Goal: Task Accomplishment & Management: Use online tool/utility

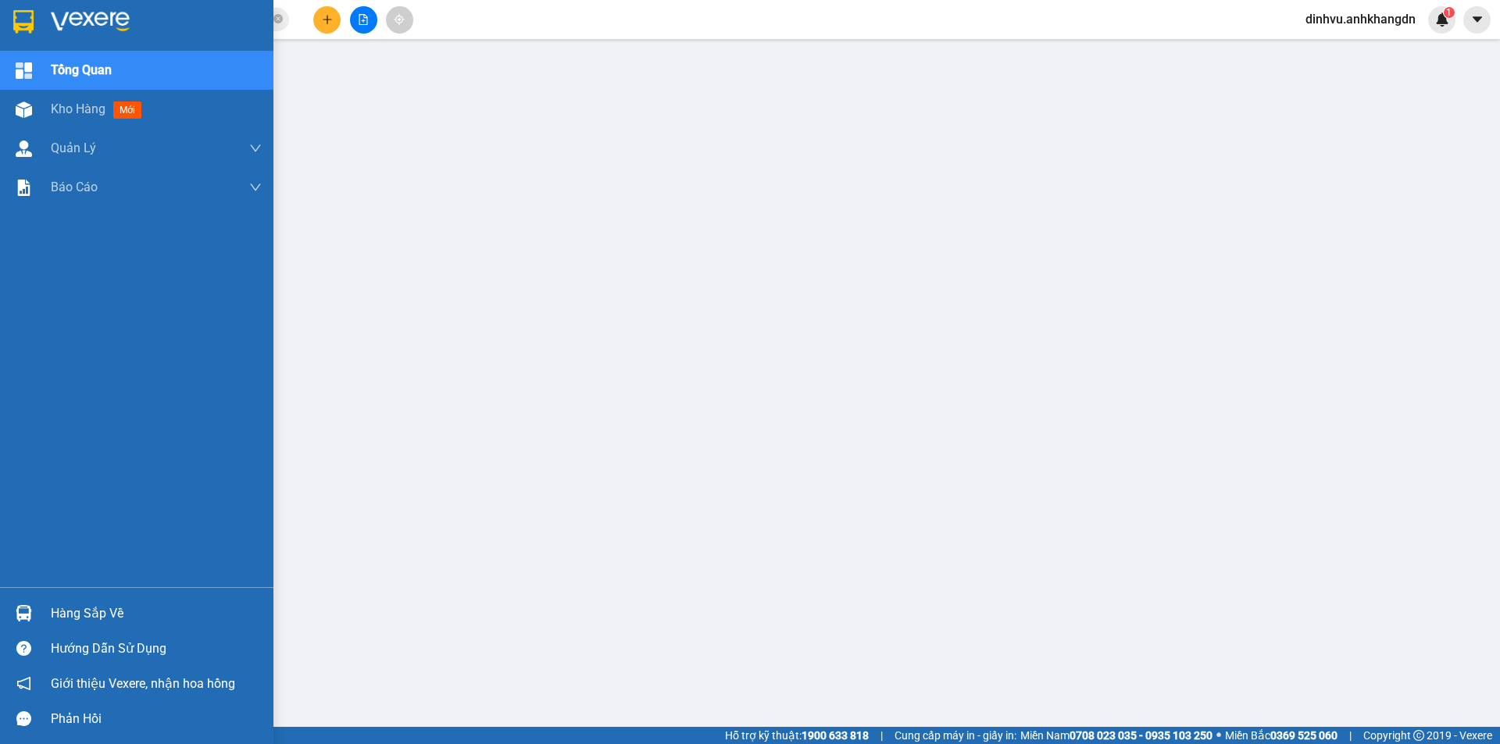
click at [42, 115] on div "Kho hàng mới" at bounding box center [136, 109] width 273 height 39
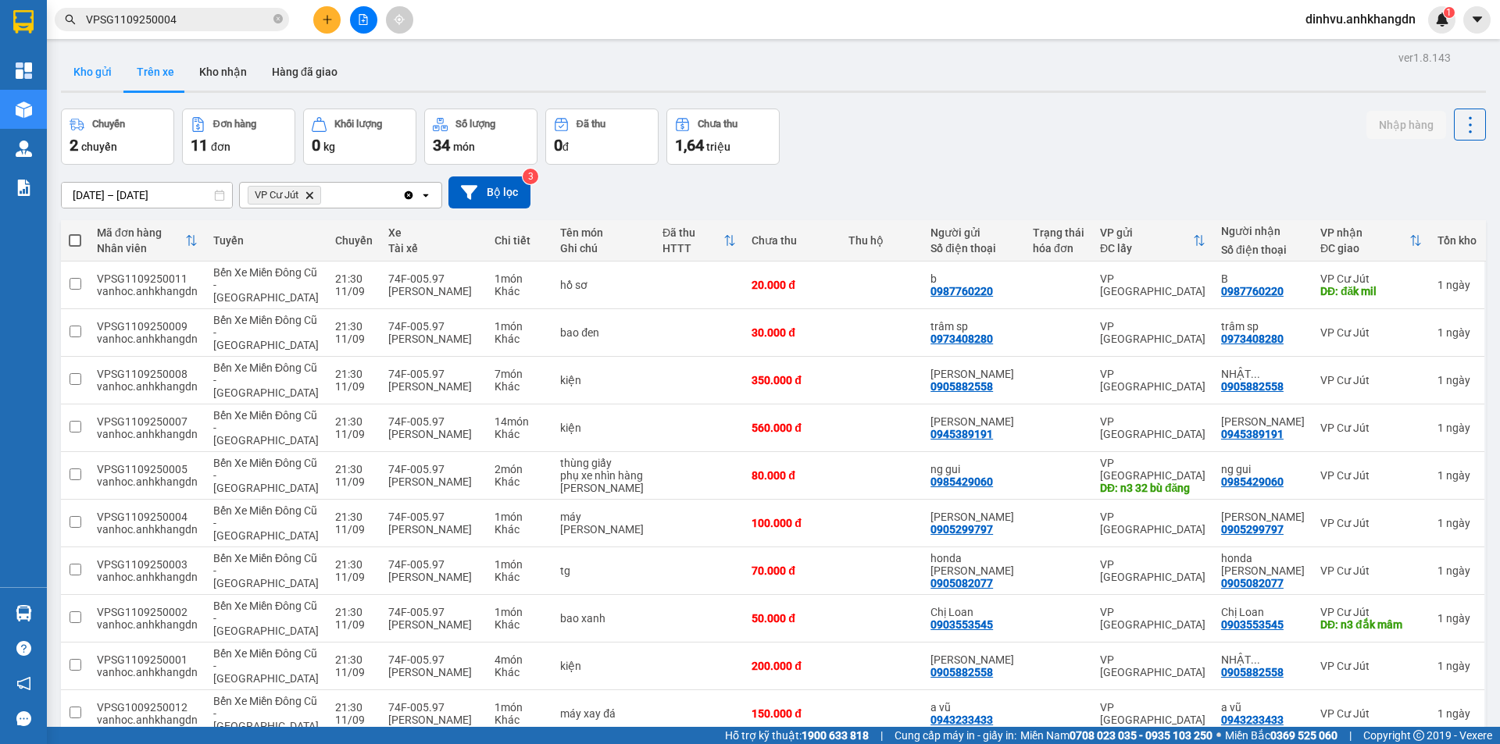
click at [111, 69] on button "Kho gửi" at bounding box center [92, 71] width 63 height 37
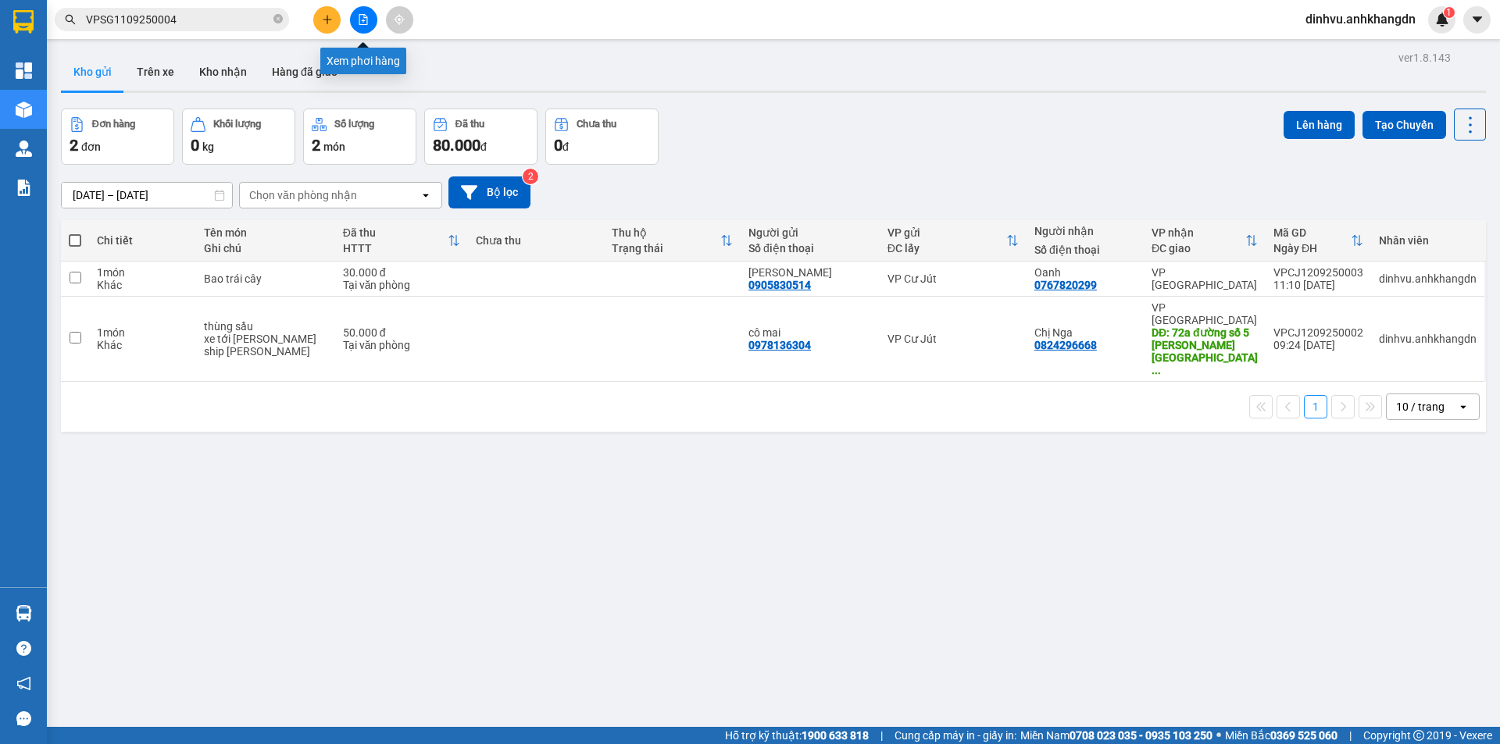
click at [361, 27] on button at bounding box center [363, 19] width 27 height 27
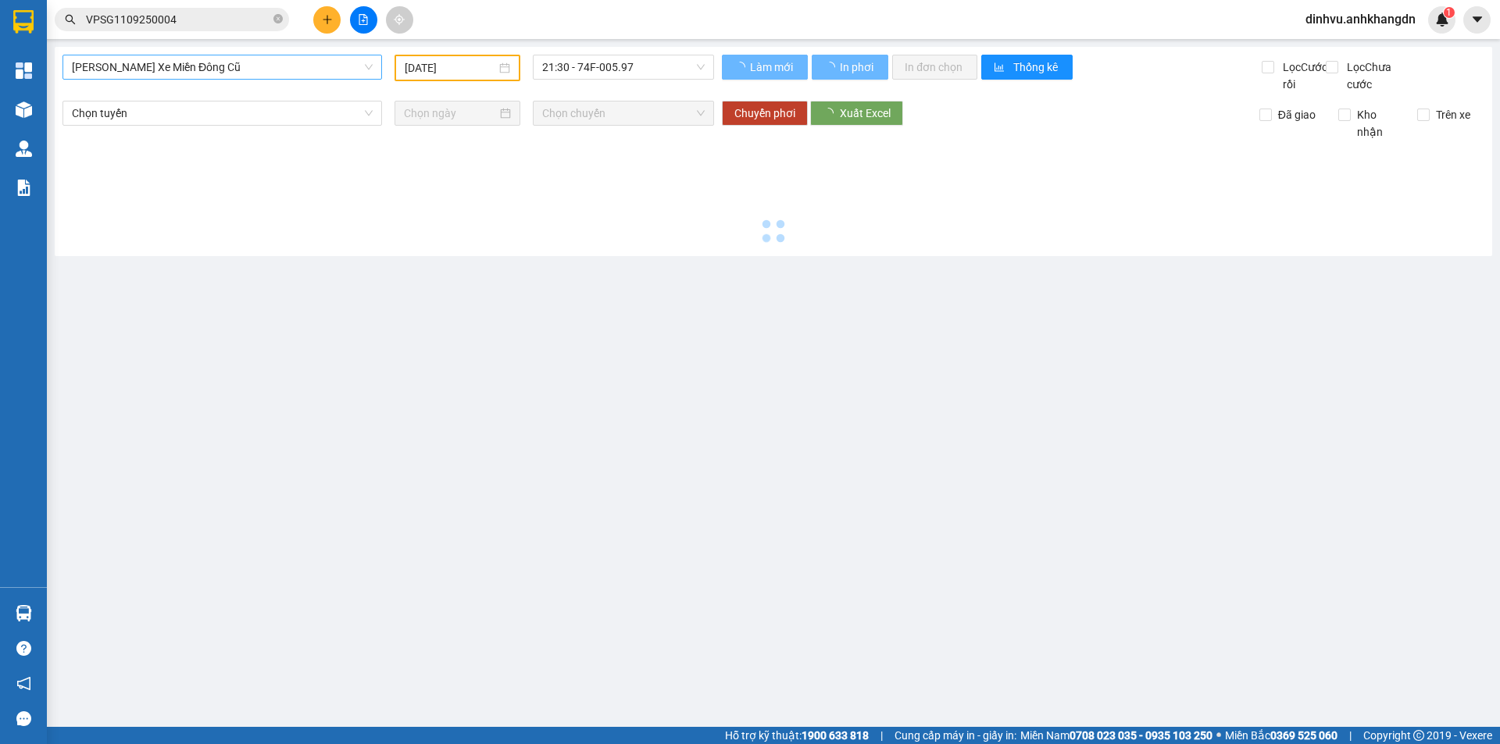
type input "[DATE]"
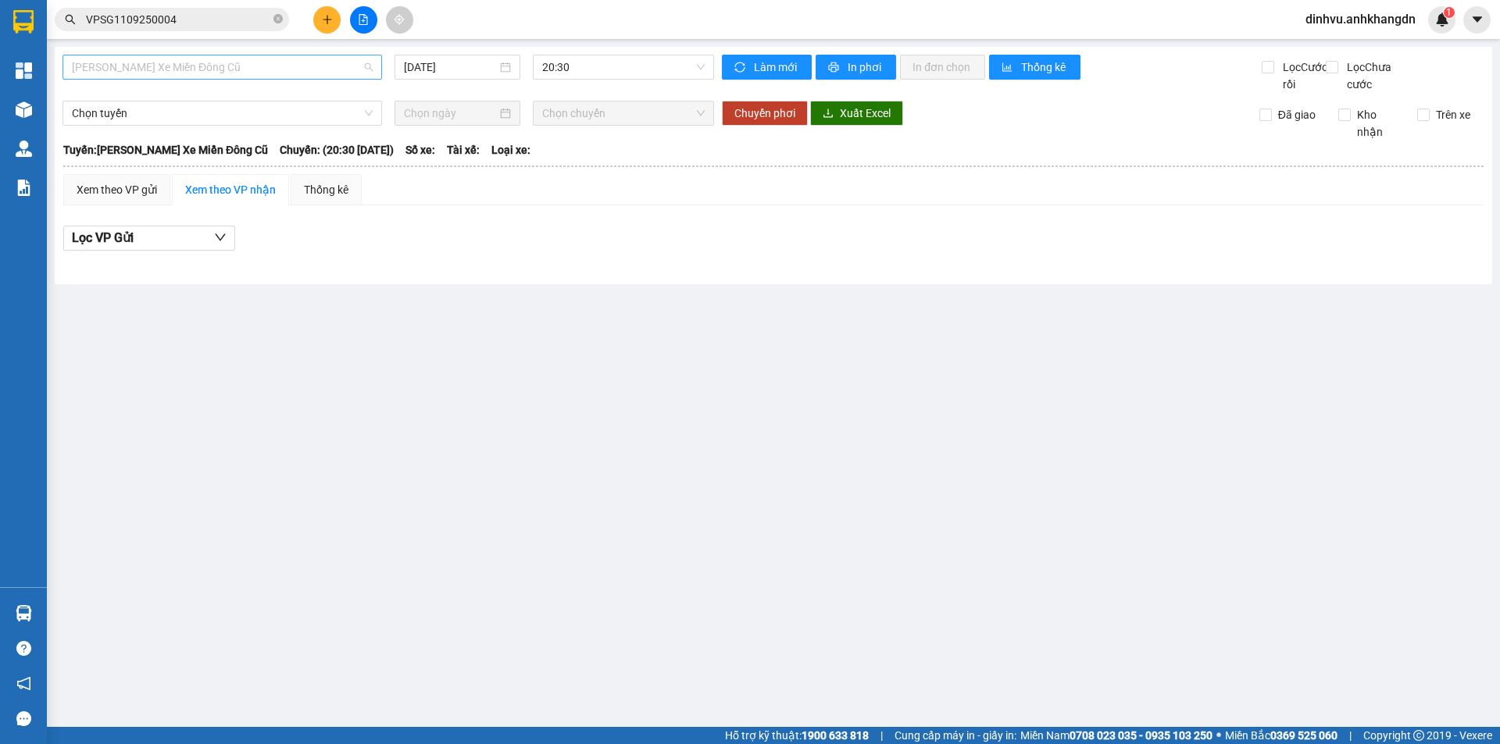
click at [240, 72] on span "[PERSON_NAME] Xe Miền Đông Cũ" at bounding box center [222, 66] width 301 height 23
drag, startPoint x: 199, startPoint y: 142, endPoint x: 351, endPoint y: 131, distance: 151.9
click at [199, 144] on div "Bến Xe Miền Đông Cũ - [GEOGRAPHIC_DATA]" at bounding box center [222, 148] width 301 height 17
click at [448, 73] on input "[DATE]" at bounding box center [450, 67] width 93 height 17
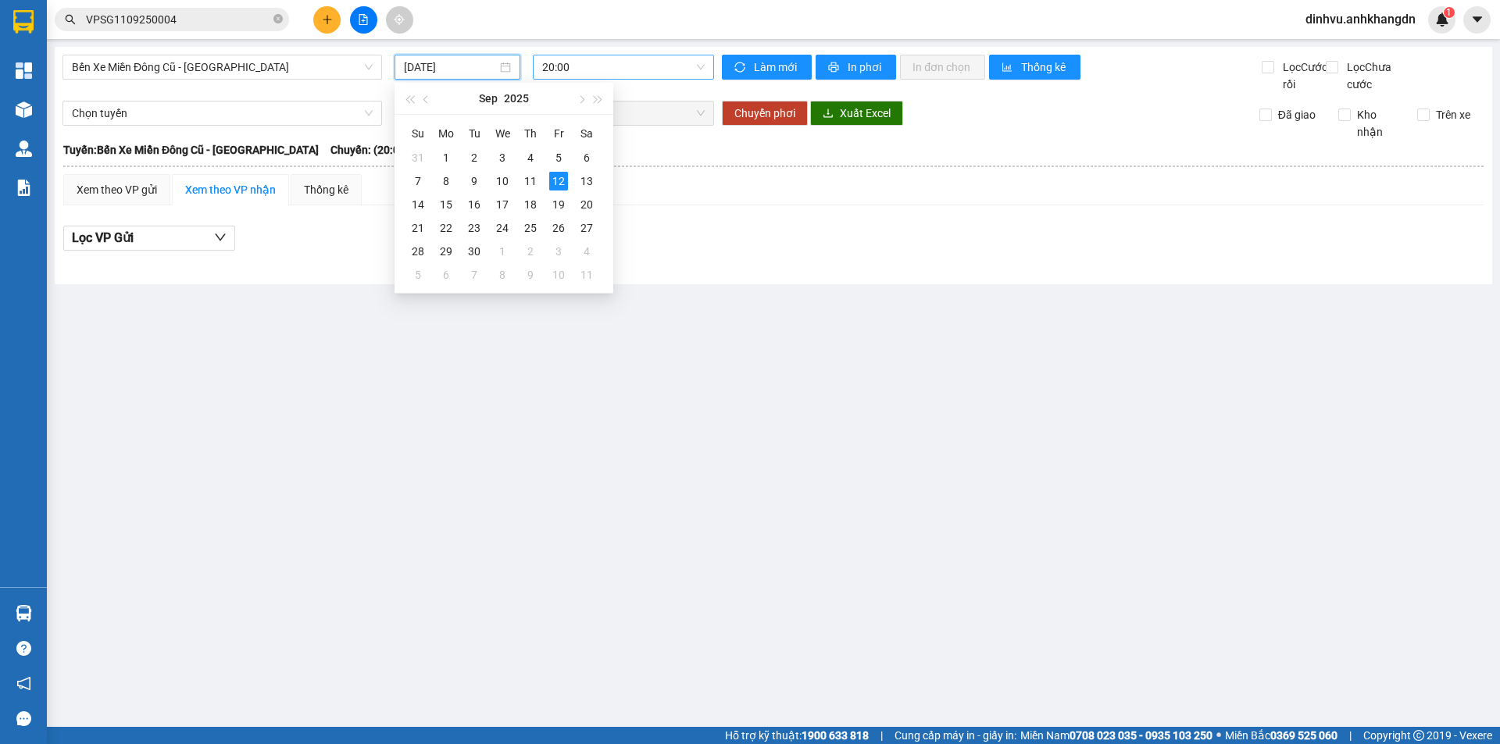
drag, startPoint x: 571, startPoint y: 66, endPoint x: 576, endPoint y: 75, distance: 10.5
click at [573, 68] on span "20:00" at bounding box center [623, 66] width 162 height 23
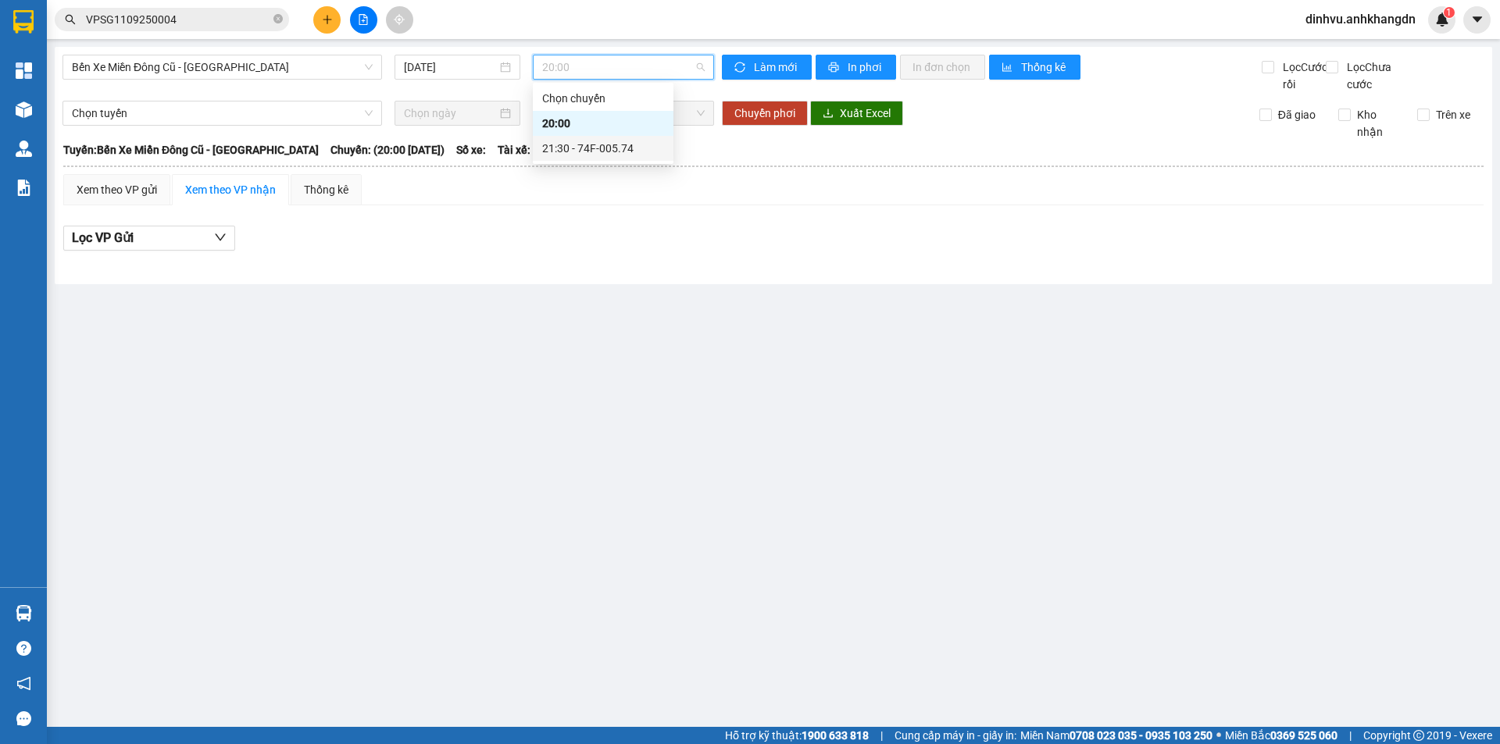
click at [589, 152] on div "21:30 - 74F-005.74" at bounding box center [603, 148] width 122 height 17
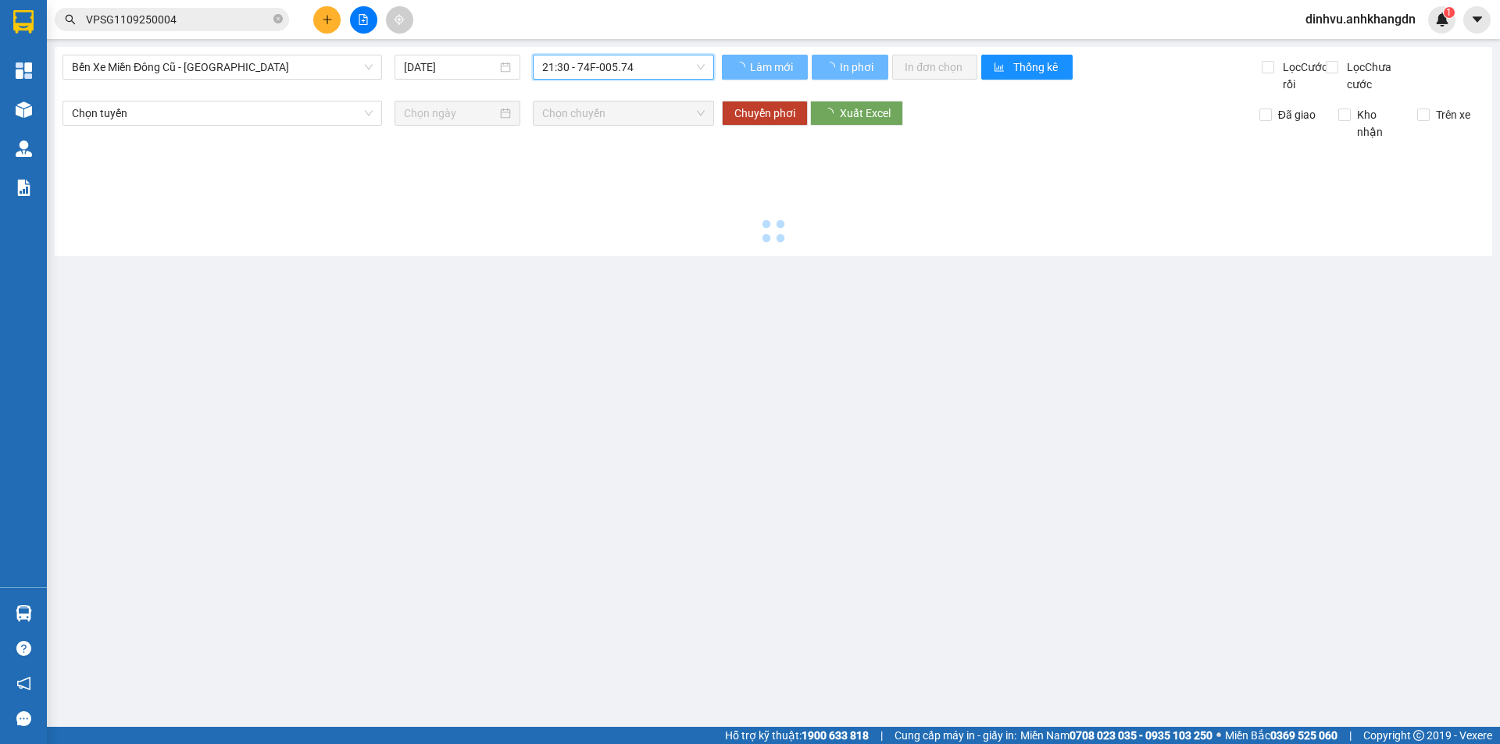
click at [469, 72] on input "[DATE]" at bounding box center [450, 67] width 93 height 17
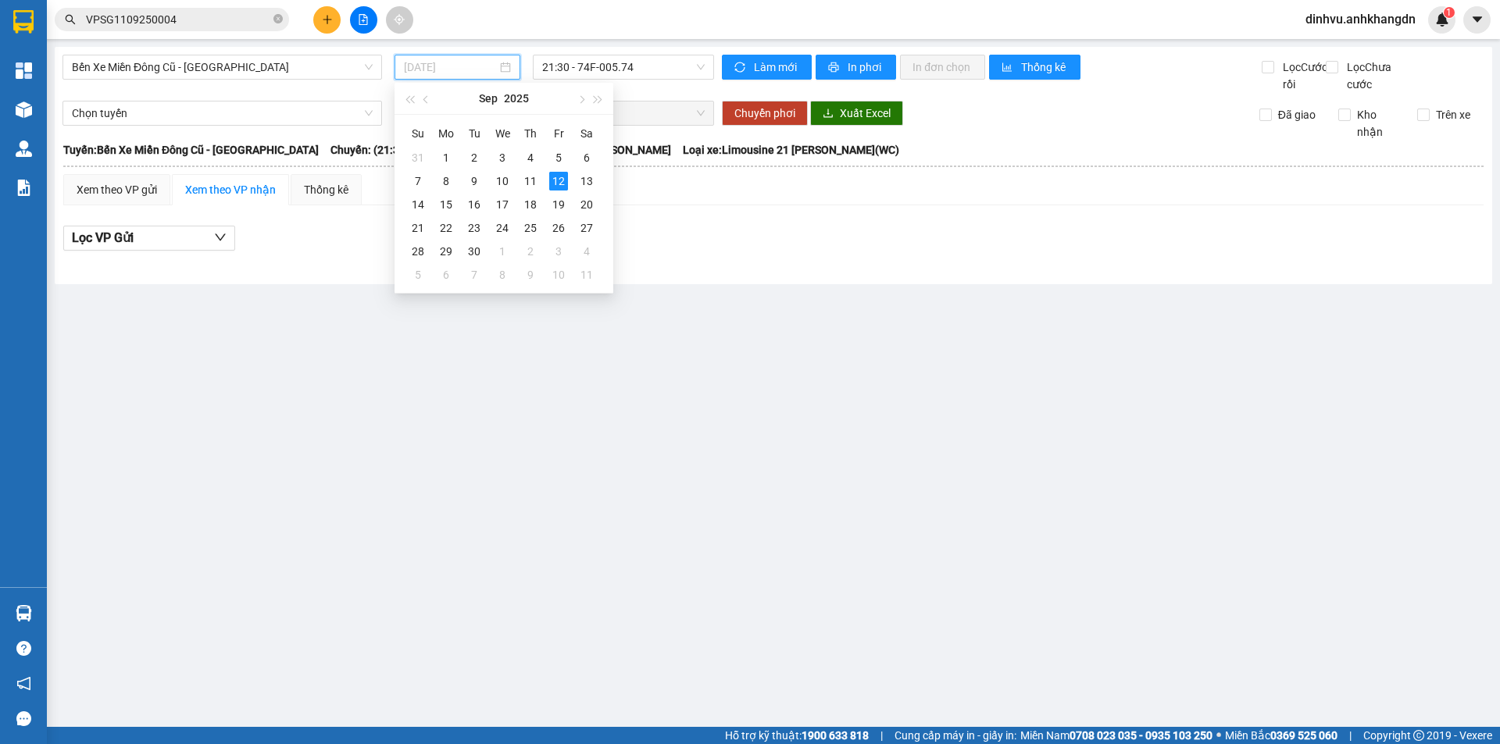
drag, startPoint x: 523, startPoint y: 180, endPoint x: 544, endPoint y: 139, distance: 46.1
click at [523, 180] on div "11" at bounding box center [530, 181] width 19 height 19
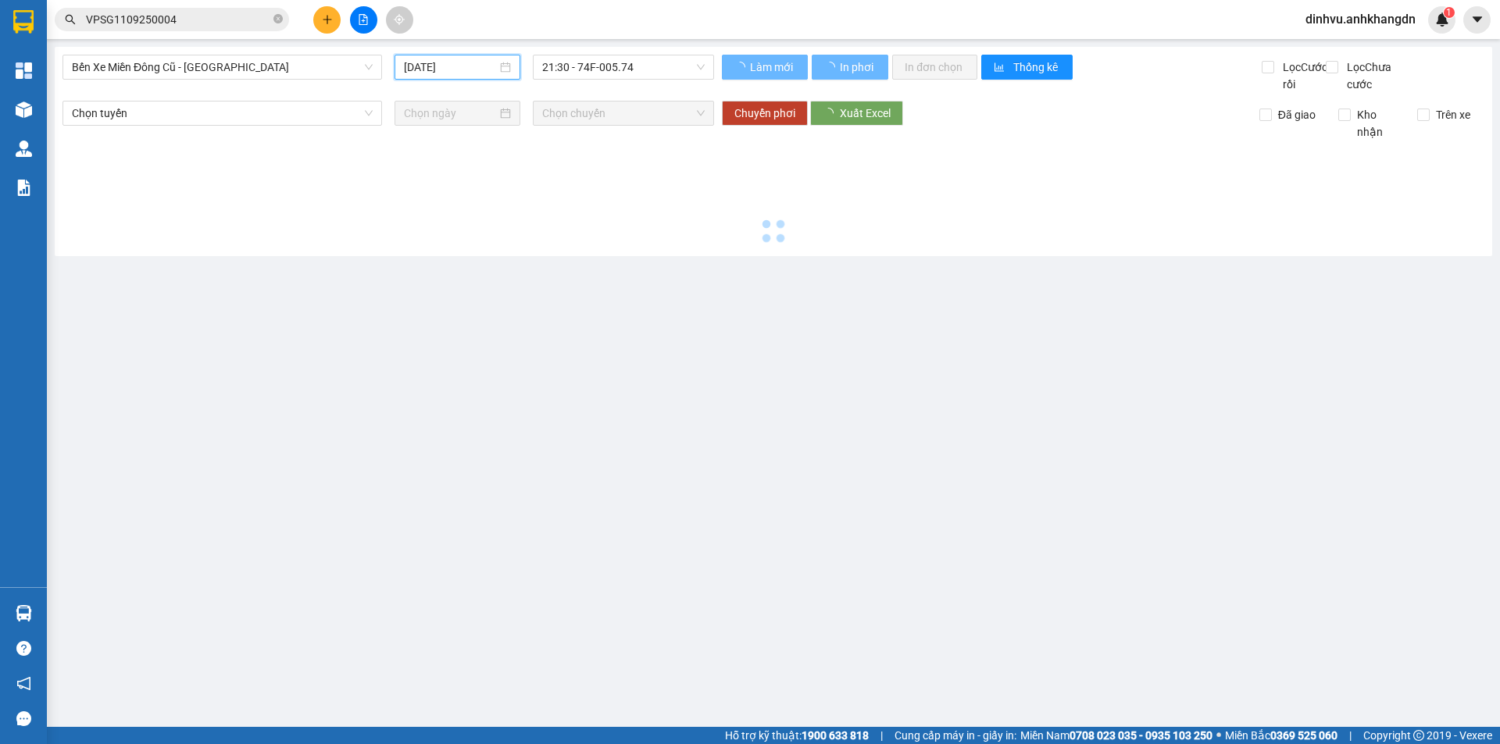
type input "[DATE]"
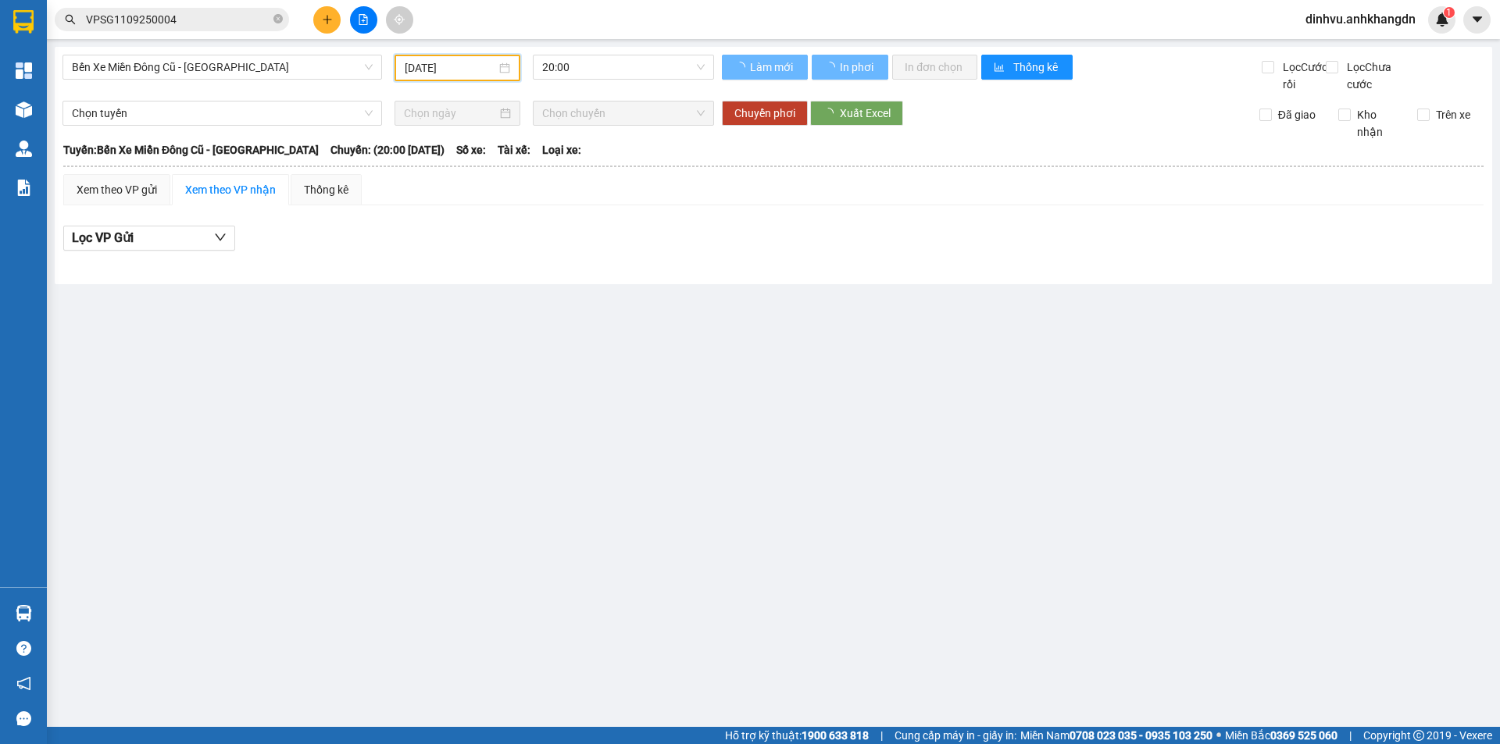
click at [598, 73] on span "20:00" at bounding box center [623, 66] width 162 height 23
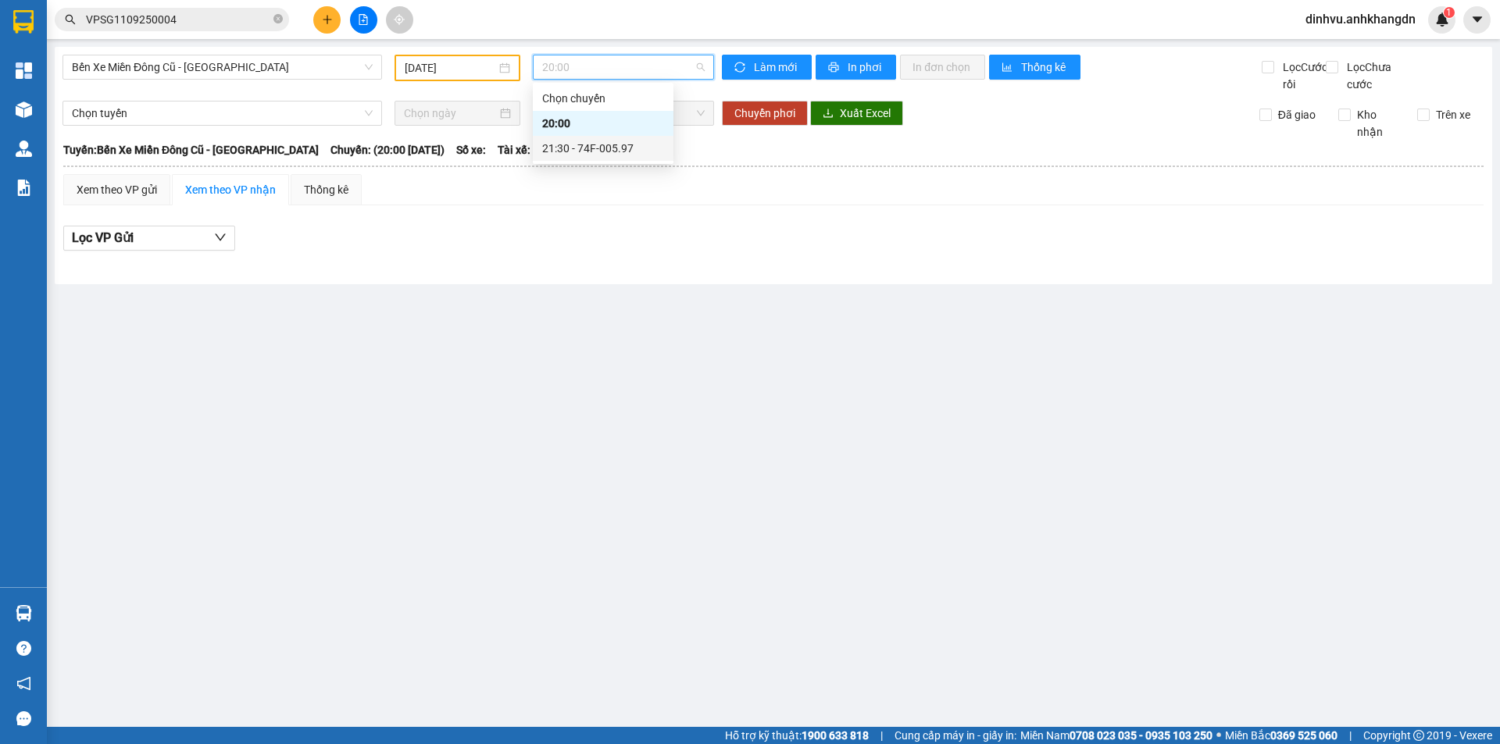
click at [594, 146] on div "21:30 - 74F-005.97" at bounding box center [603, 148] width 122 height 17
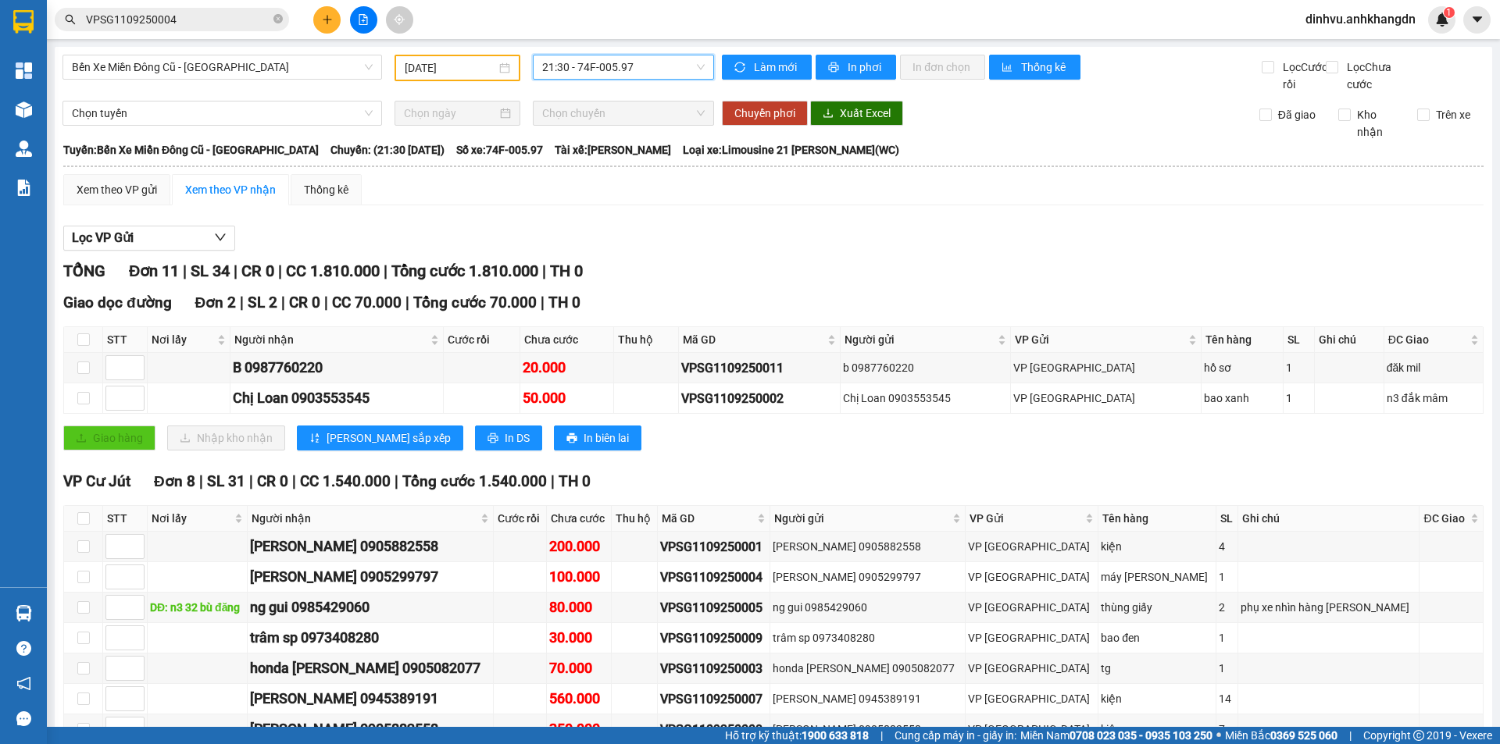
scroll to position [156, 0]
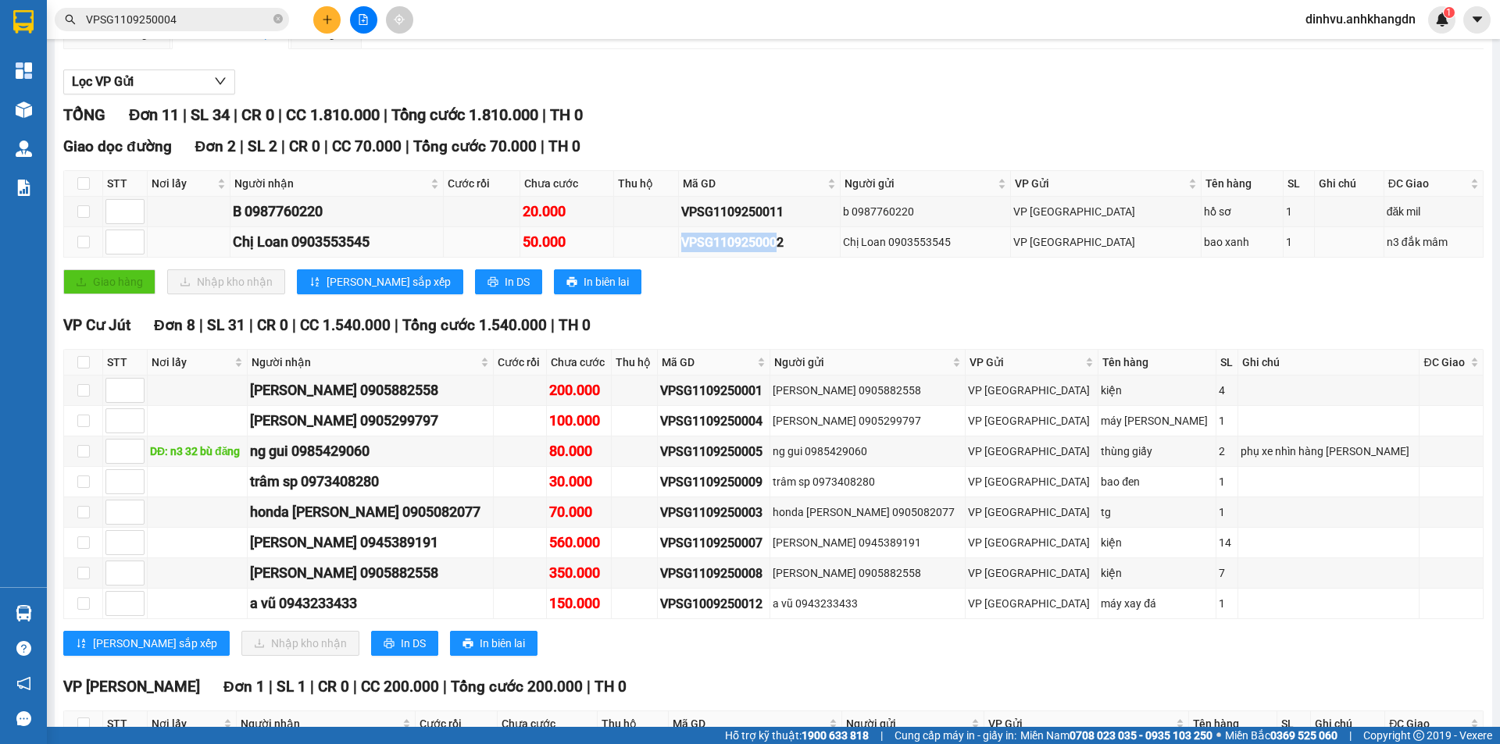
drag, startPoint x: 822, startPoint y: 259, endPoint x: 711, endPoint y: 267, distance: 111.2
click at [711, 258] on tr "Chị Loan 0903553545 50.000 VPSG1109250002 Chị Loan 0903553545 VP [GEOGRAPHIC_DA…" at bounding box center [773, 242] width 1419 height 30
click at [793, 282] on div "Giao dọc đường Đơn 2 | SL 2 | CR 0 | CC 70.000 | [PERSON_NAME] 70.000 | TH 0 ST…" at bounding box center [773, 220] width 1420 height 171
drag, startPoint x: 811, startPoint y: 262, endPoint x: 732, endPoint y: 262, distance: 78.9
click at [732, 252] on div "VPSG1109250002" at bounding box center [759, 243] width 156 height 20
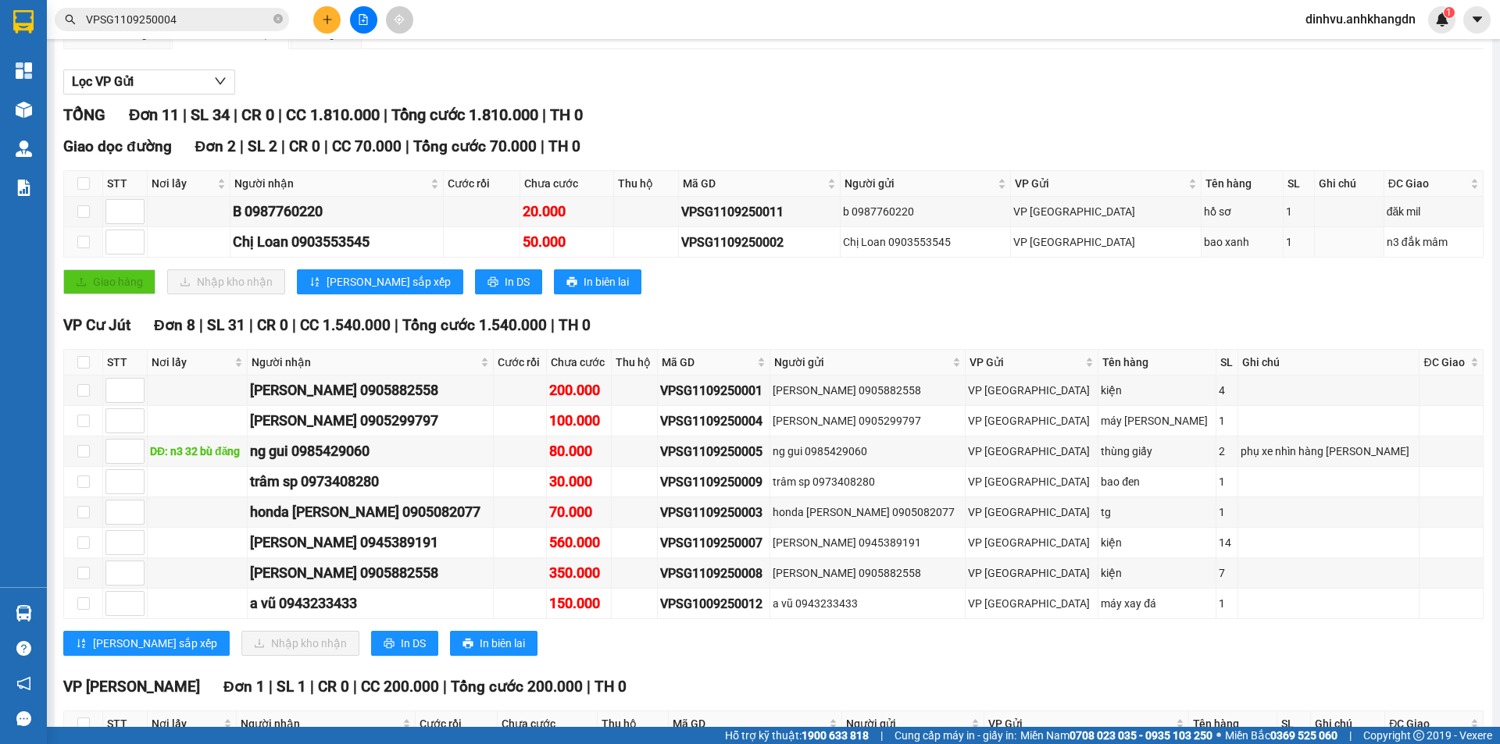
click at [820, 286] on div "Giao dọc đường Đơn 2 | SL 2 | CR 0 | CC 70.000 | [PERSON_NAME] 70.000 | TH 0 ST…" at bounding box center [773, 220] width 1420 height 171
drag, startPoint x: 840, startPoint y: 260, endPoint x: 707, endPoint y: 266, distance: 133.7
click at [707, 258] on tr "Chị Loan 0903553545 50.000 VPSG1109250002 Chị Loan 0903553545 VP [GEOGRAPHIC_DA…" at bounding box center [773, 242] width 1419 height 30
copy div "VPSG1109250002"
click at [275, 21] on icon "close-circle" at bounding box center [277, 18] width 9 height 9
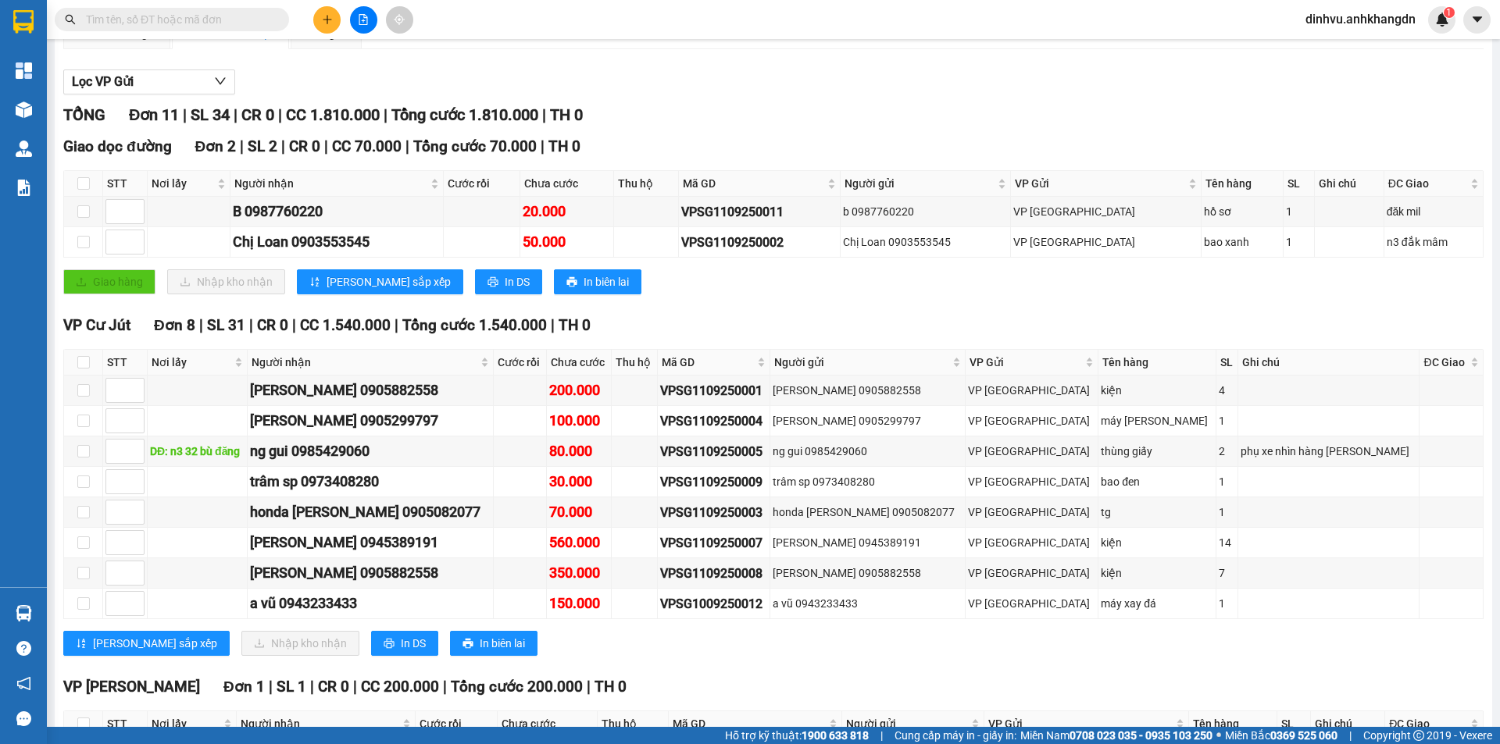
click at [237, 28] on span at bounding box center [172, 19] width 234 height 23
click at [236, 23] on input "text" at bounding box center [178, 19] width 184 height 17
paste input "VPSG1109250002"
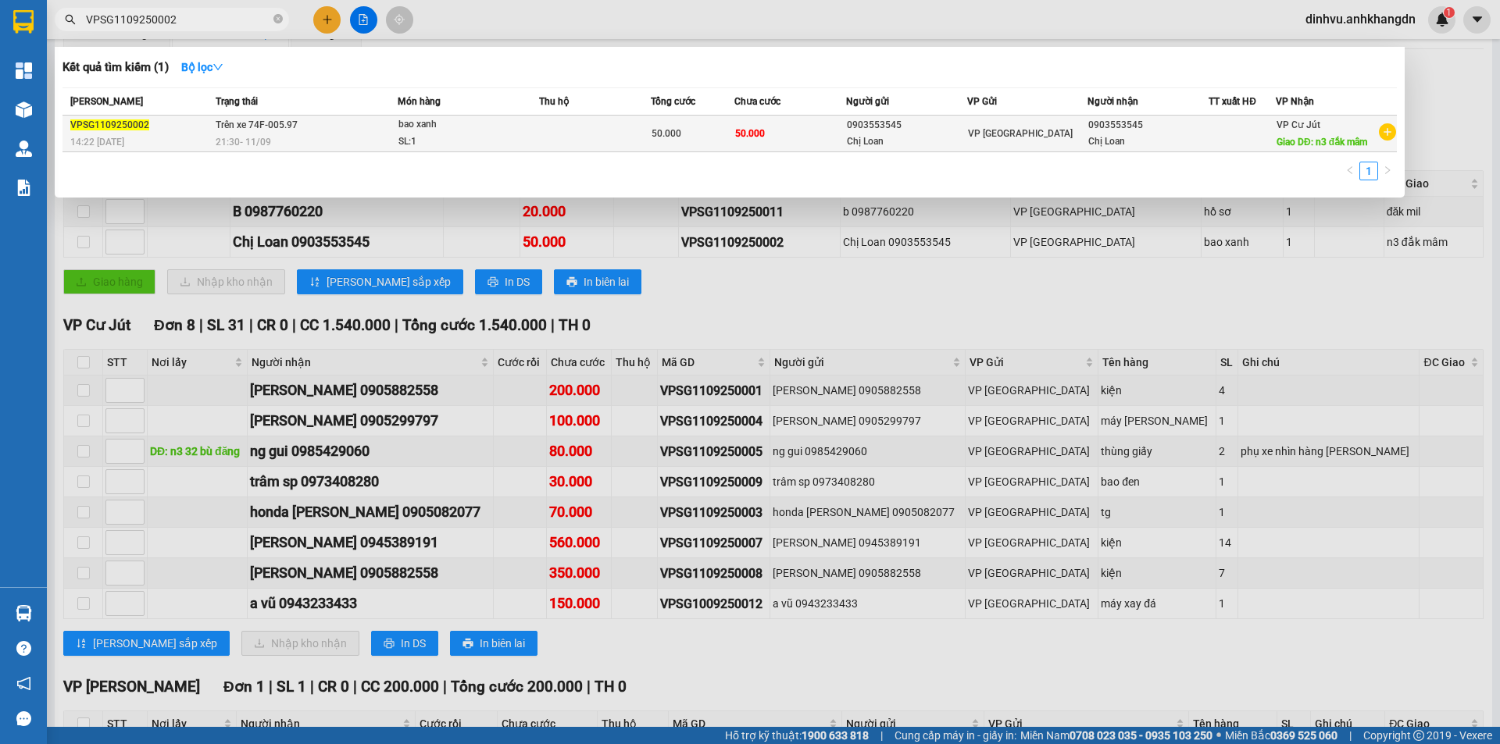
type input "VPSG1109250002"
click at [583, 131] on td at bounding box center [595, 134] width 112 height 37
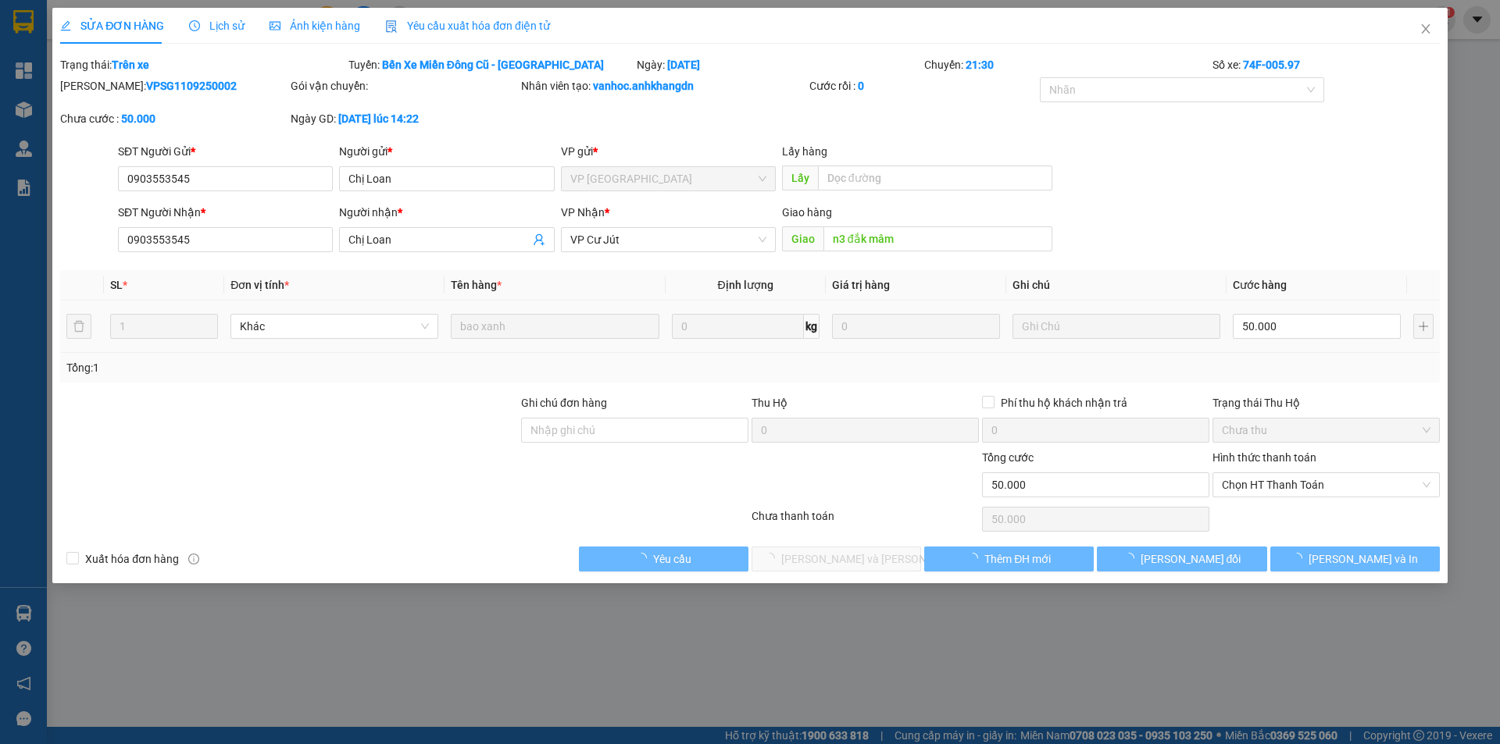
type input "0903553545"
type input "Chị Loan"
type input "0903553545"
type input "Chị Loan"
type input "n3 đắk mâm"
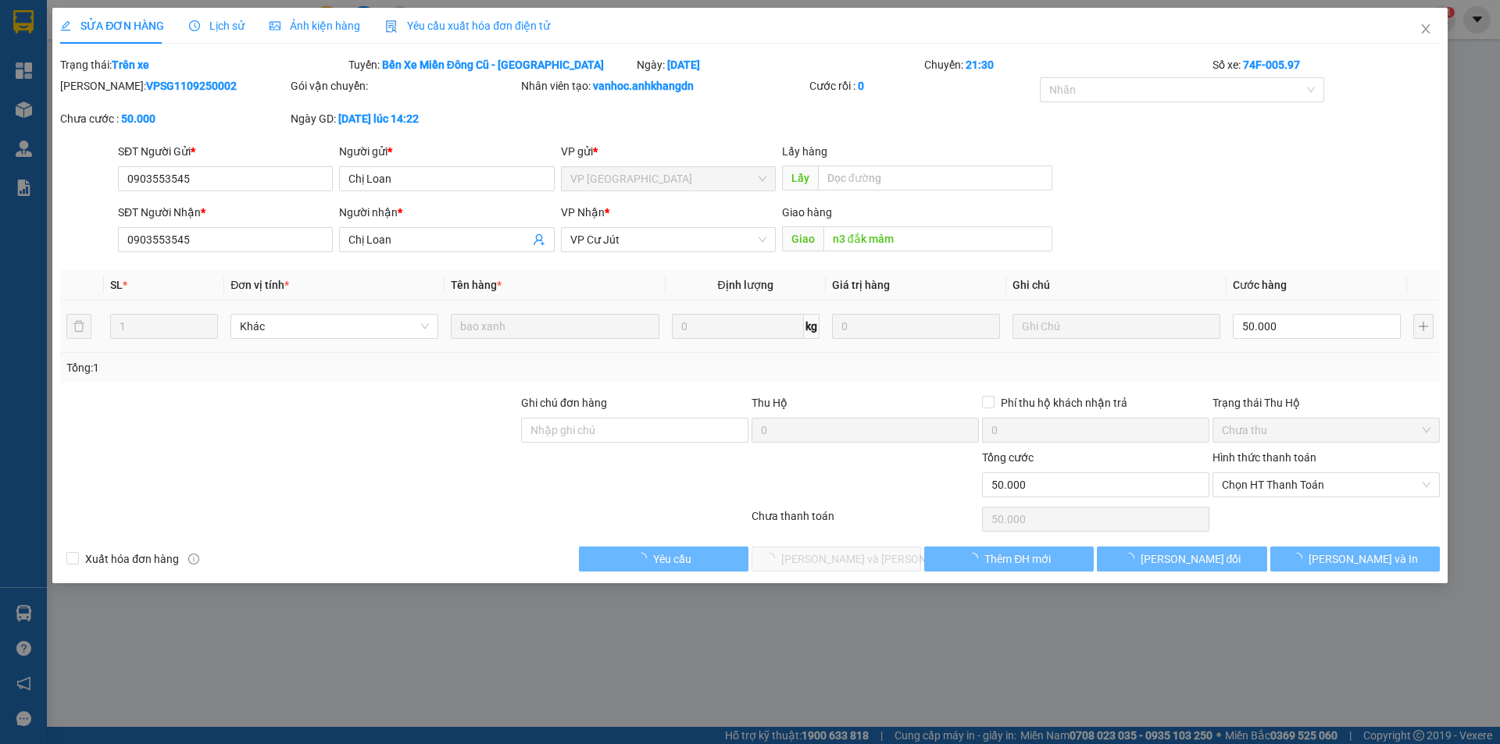
type input "50.000"
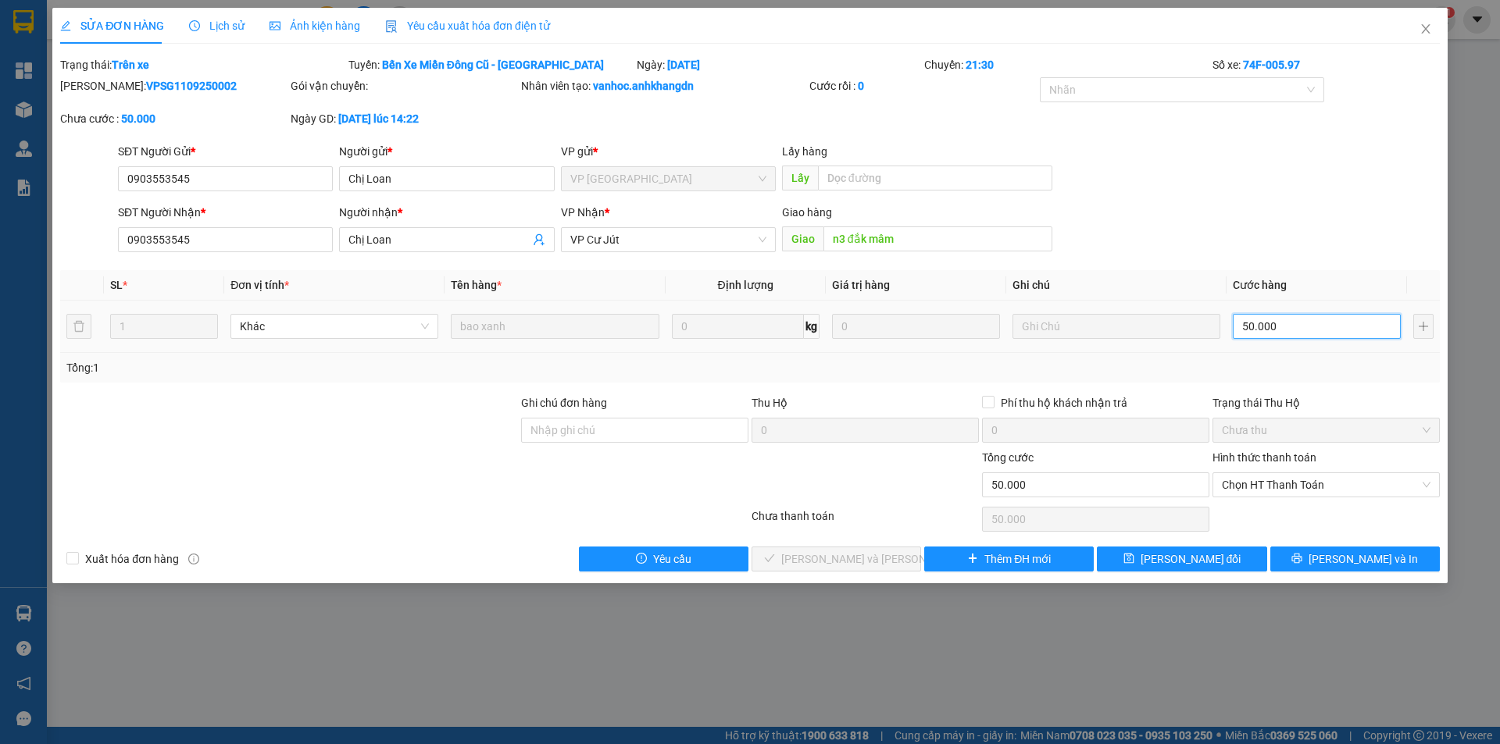
click at [1289, 328] on input "50.000" at bounding box center [1316, 326] width 168 height 25
type input "0"
type input "30"
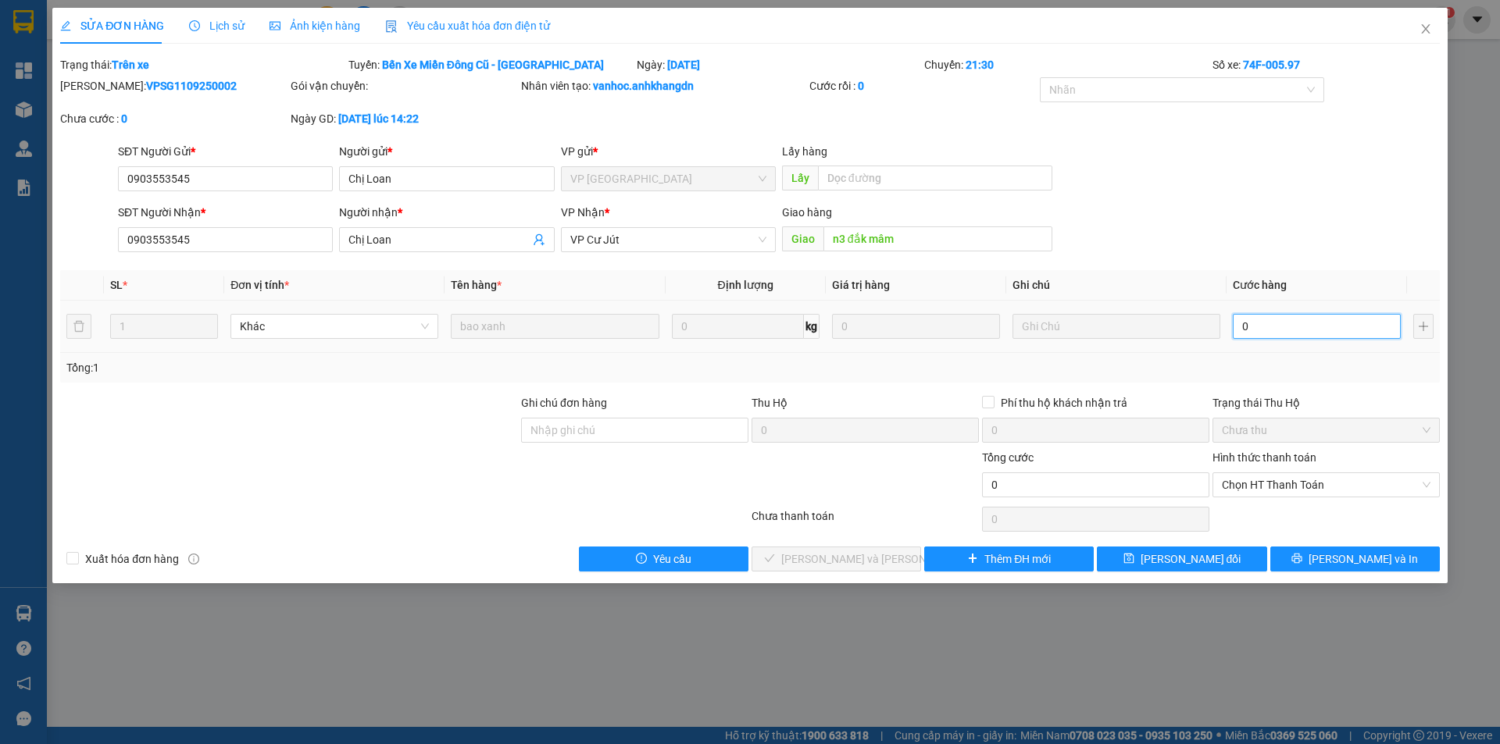
type input "30"
type input "300"
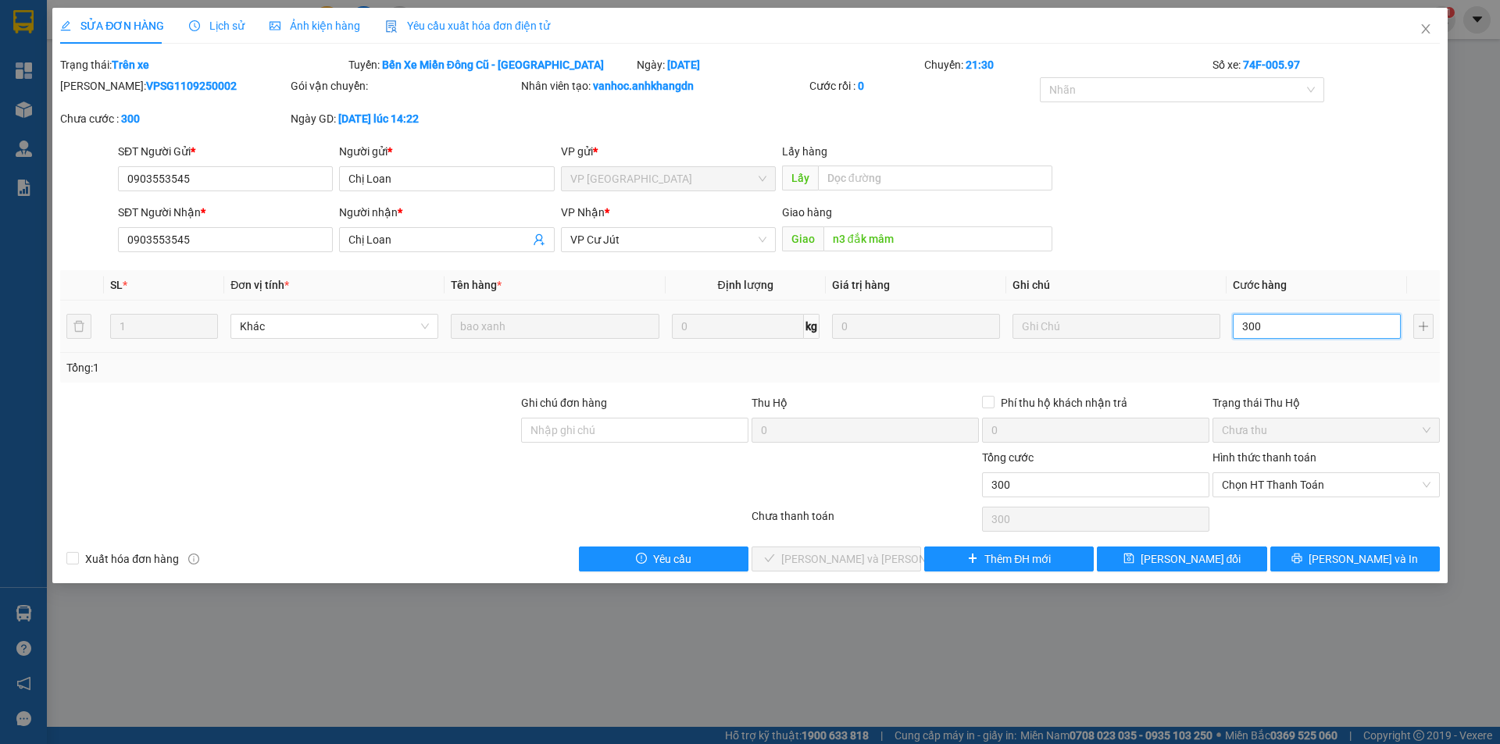
type input "3.000"
type input "30.000"
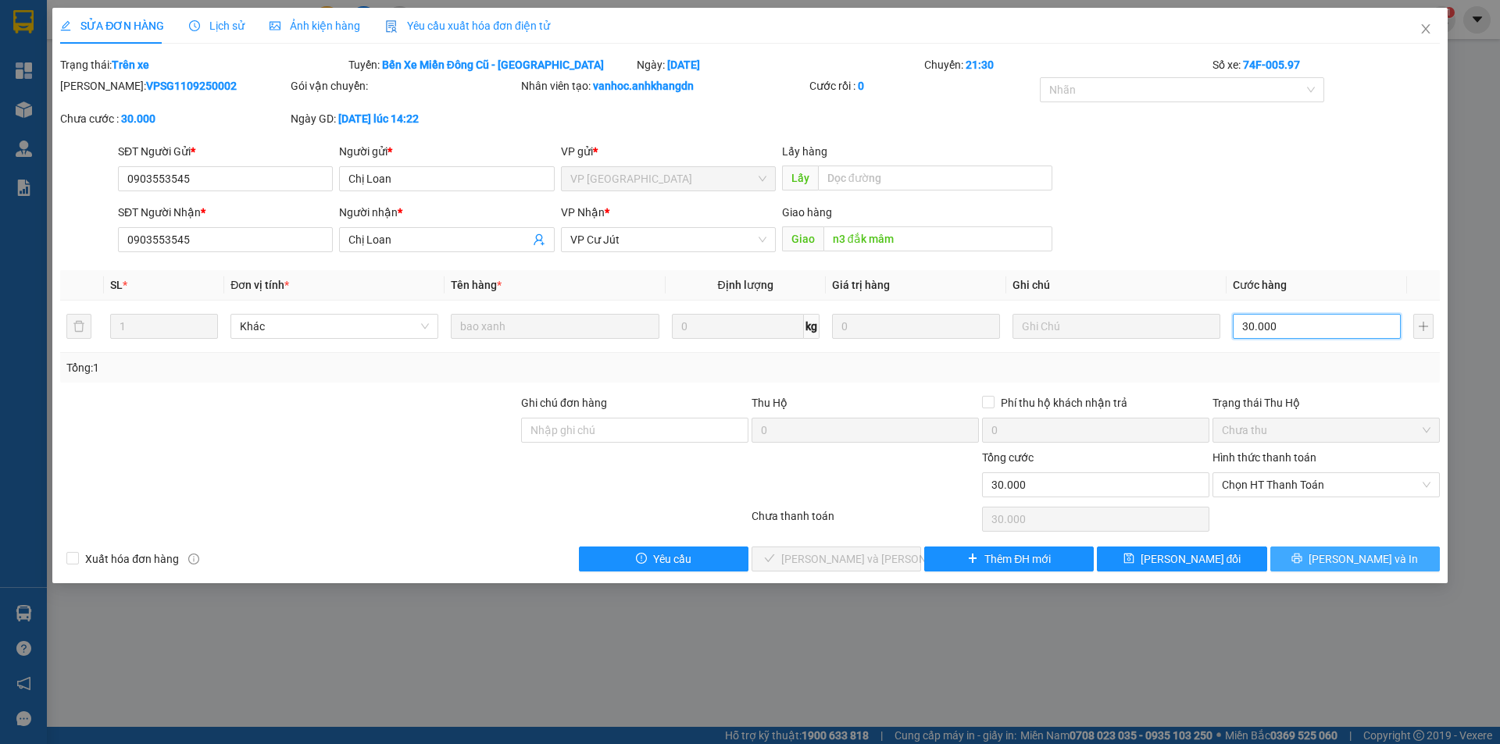
type input "30.000"
click at [1302, 555] on icon "printer" at bounding box center [1296, 558] width 11 height 11
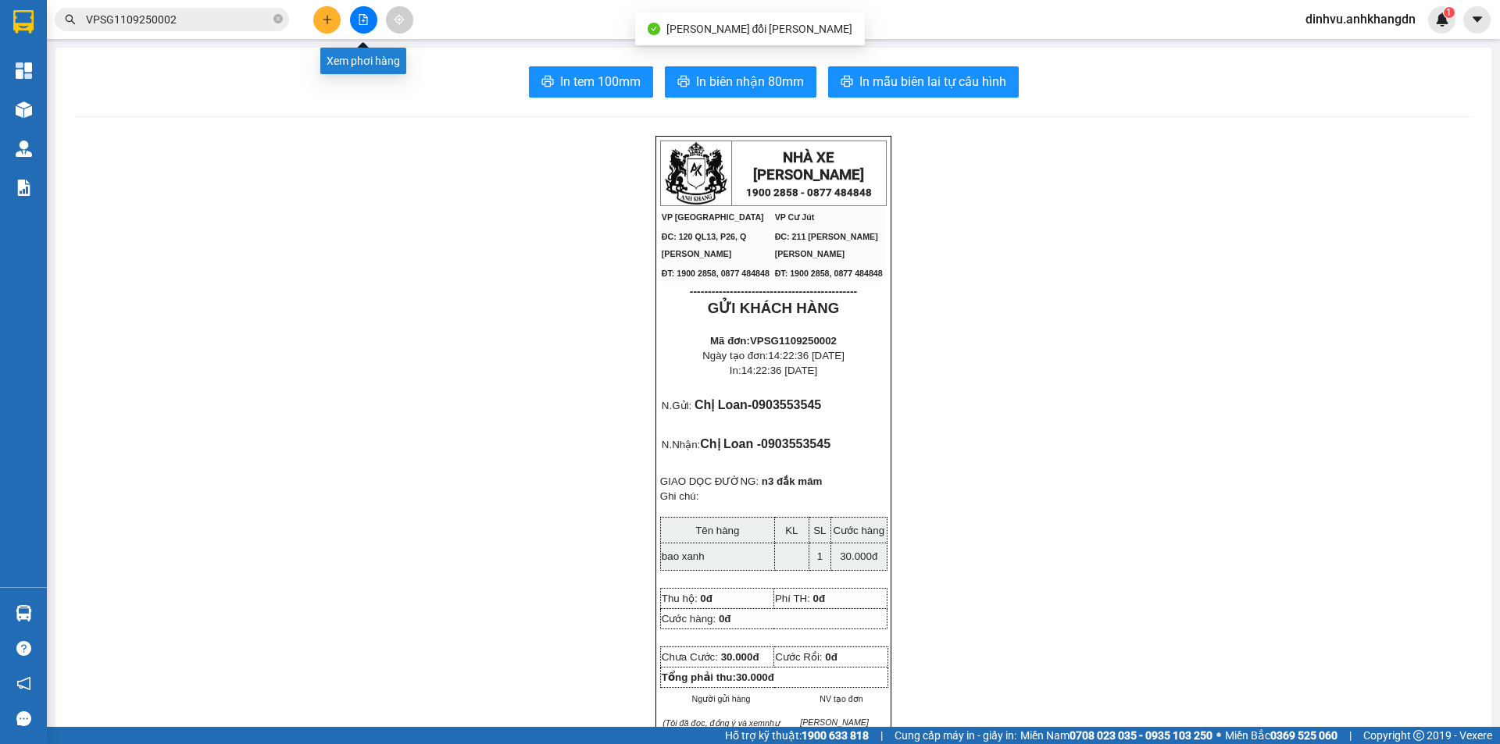
click at [372, 27] on button at bounding box center [363, 19] width 27 height 27
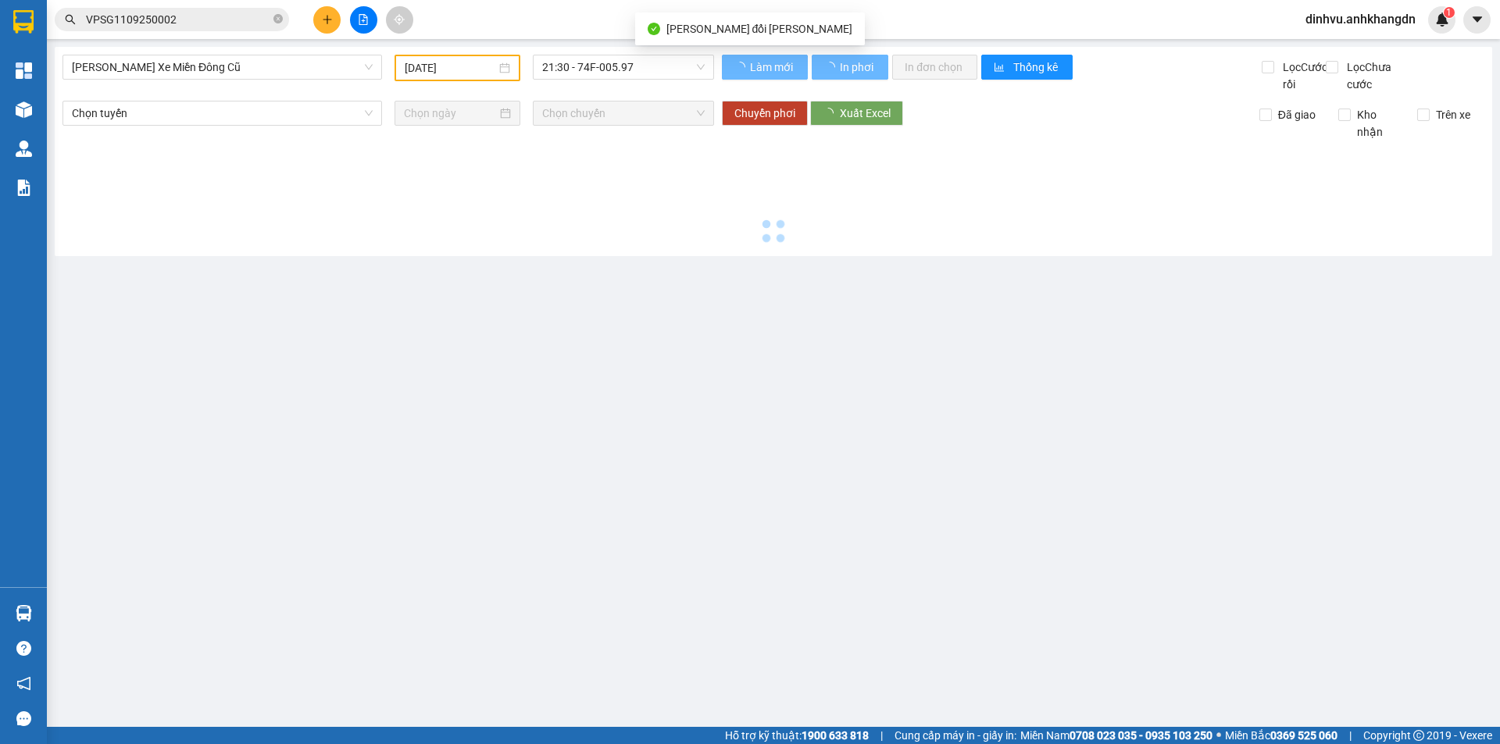
type input "[DATE]"
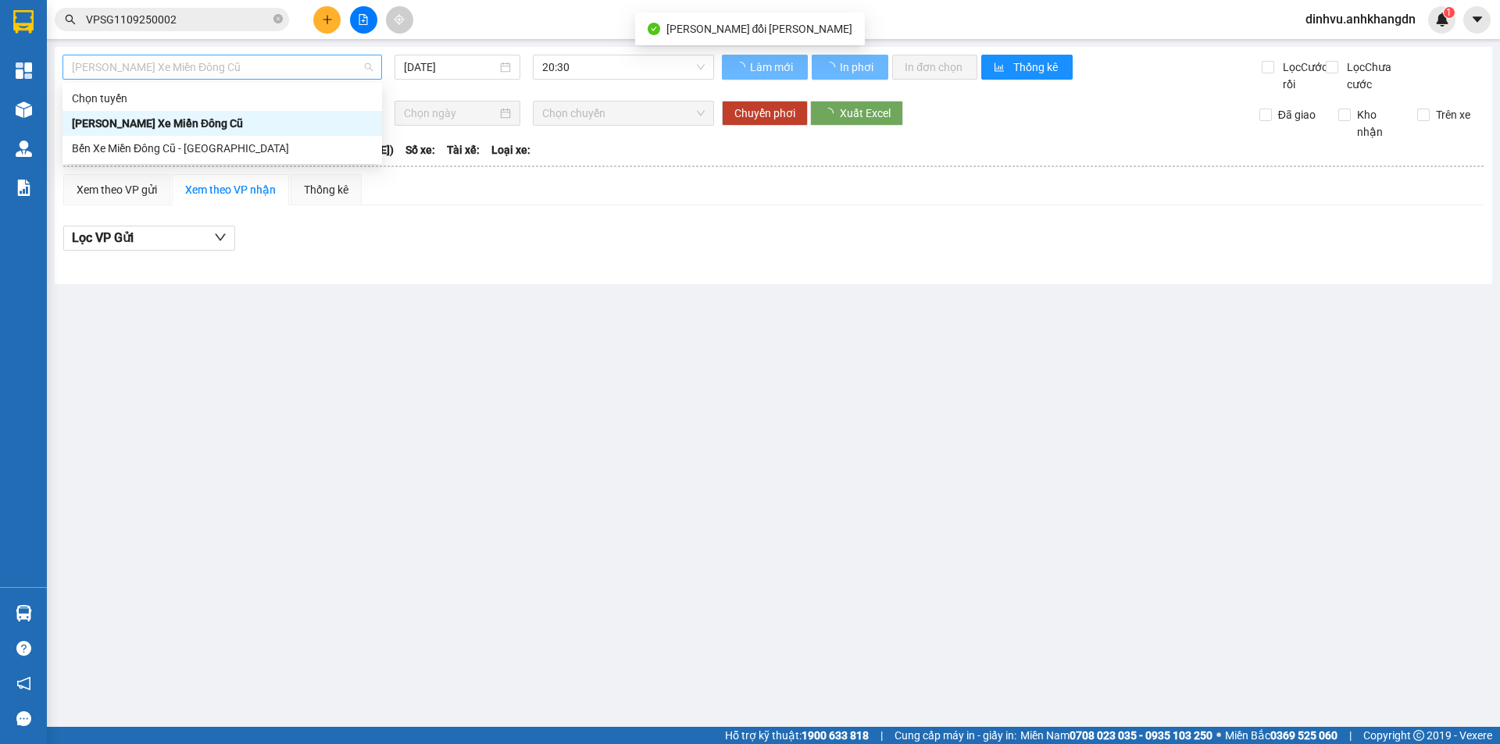
click at [251, 76] on span "[PERSON_NAME] Xe Miền Đông Cũ" at bounding box center [222, 66] width 301 height 23
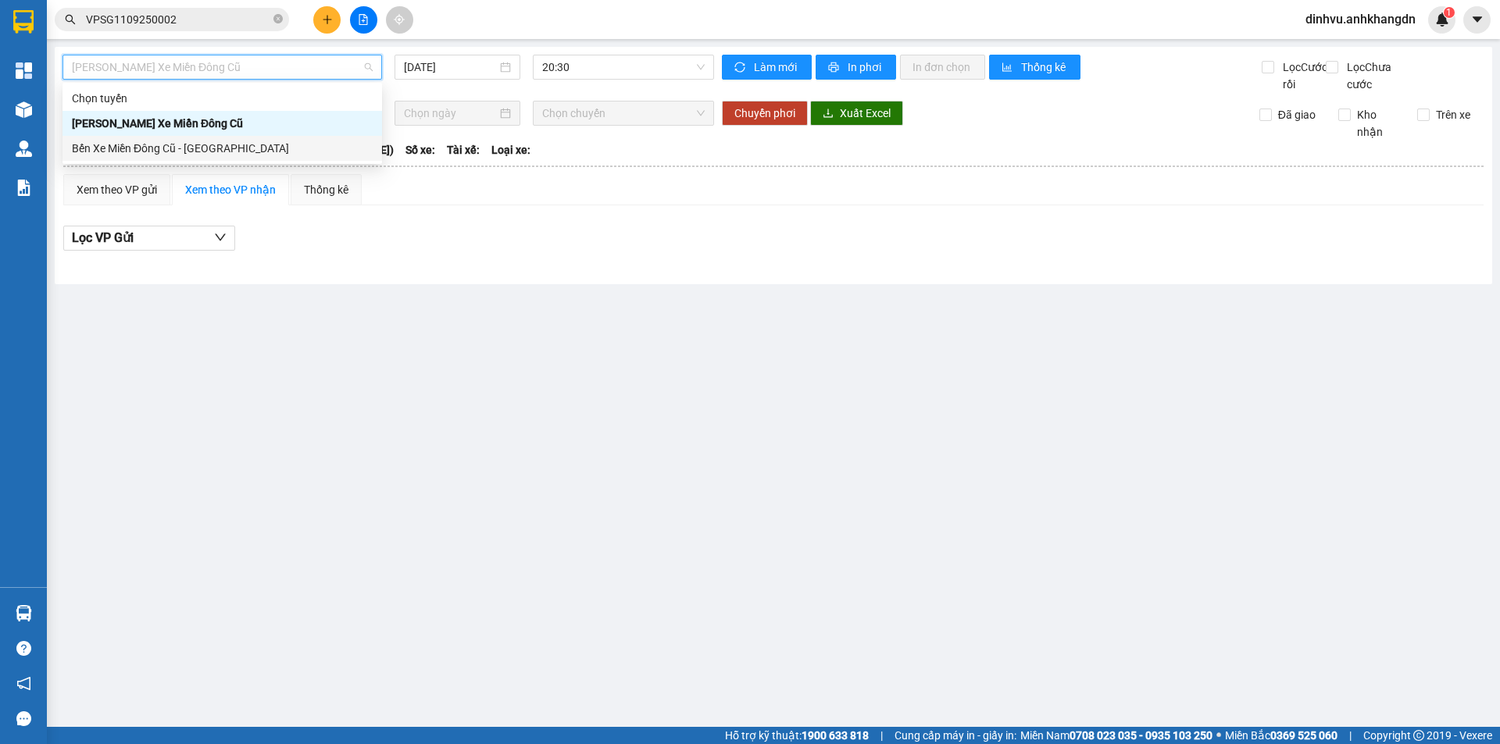
drag, startPoint x: 202, startPoint y: 149, endPoint x: 252, endPoint y: 136, distance: 52.5
click at [202, 150] on div "Bến Xe Miền Đông Cũ - [GEOGRAPHIC_DATA]" at bounding box center [222, 148] width 301 height 17
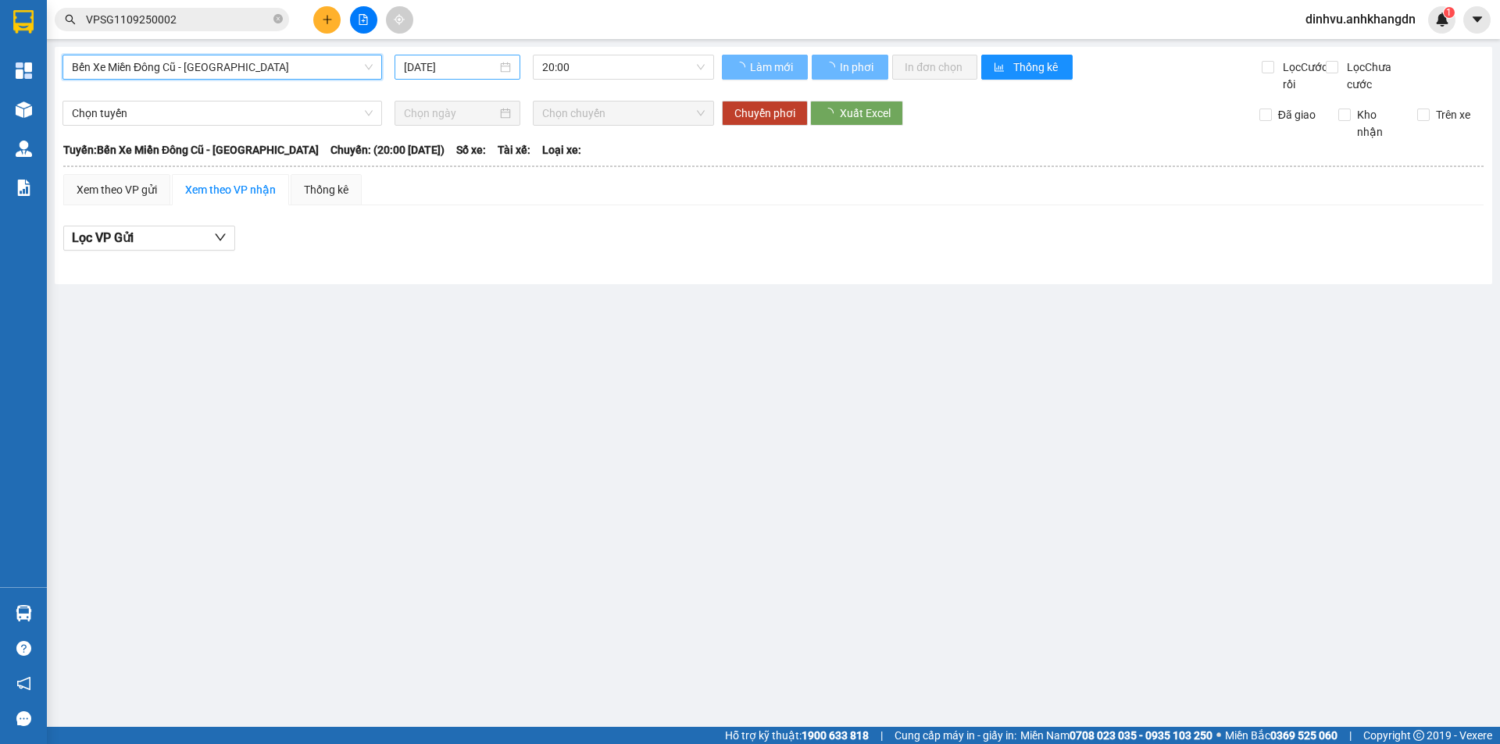
click at [451, 62] on input "[DATE]" at bounding box center [450, 67] width 93 height 17
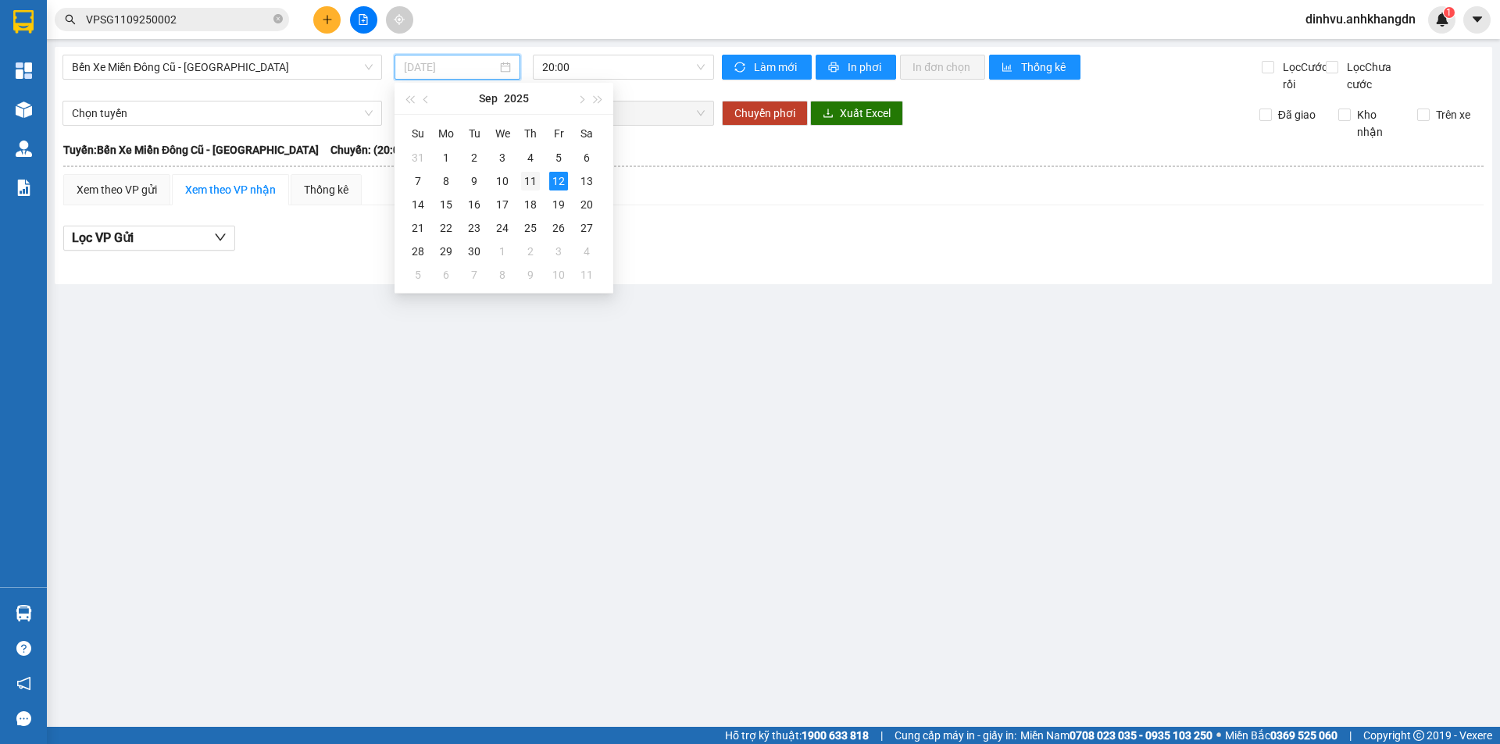
click at [537, 182] on div "11" at bounding box center [530, 181] width 19 height 19
type input "[DATE]"
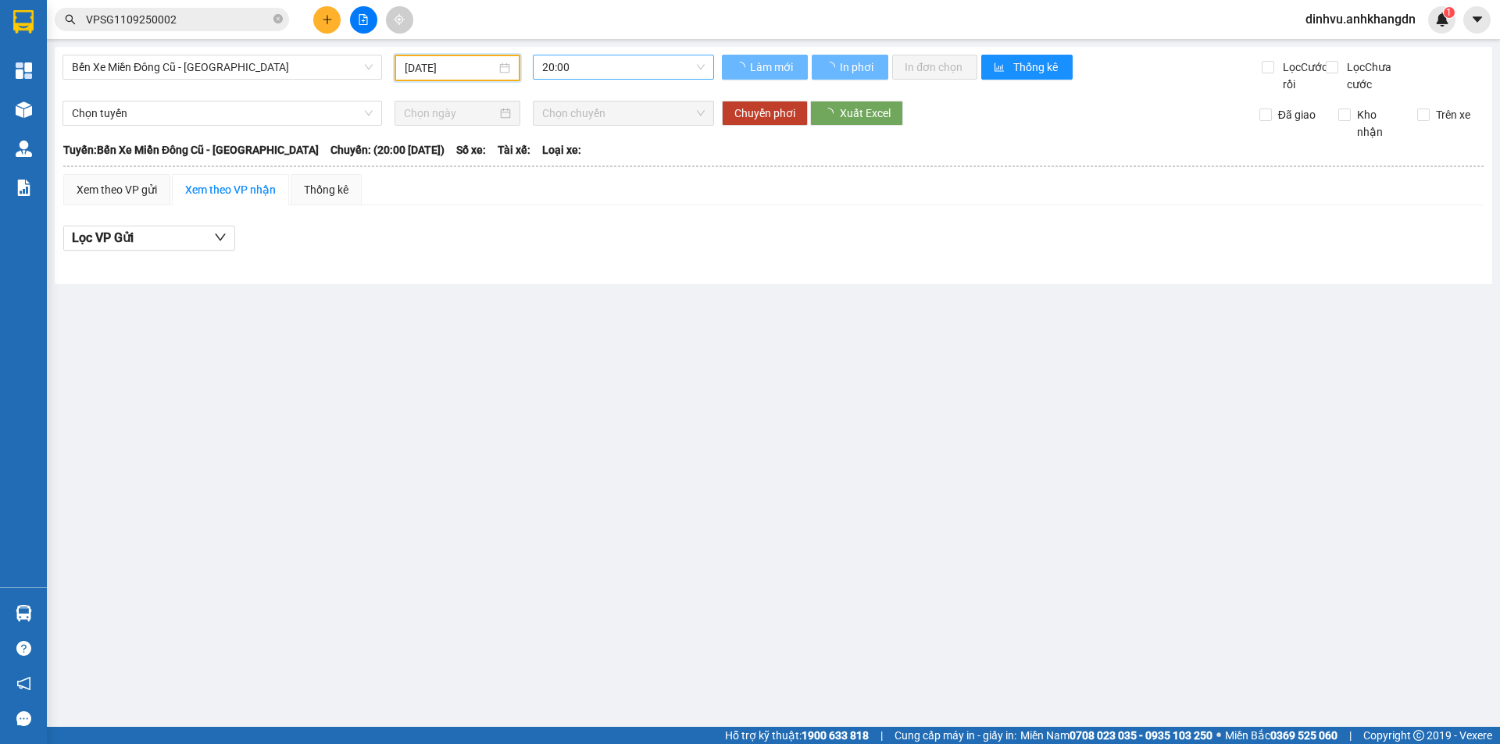
click at [590, 75] on span "20:00" at bounding box center [623, 66] width 162 height 23
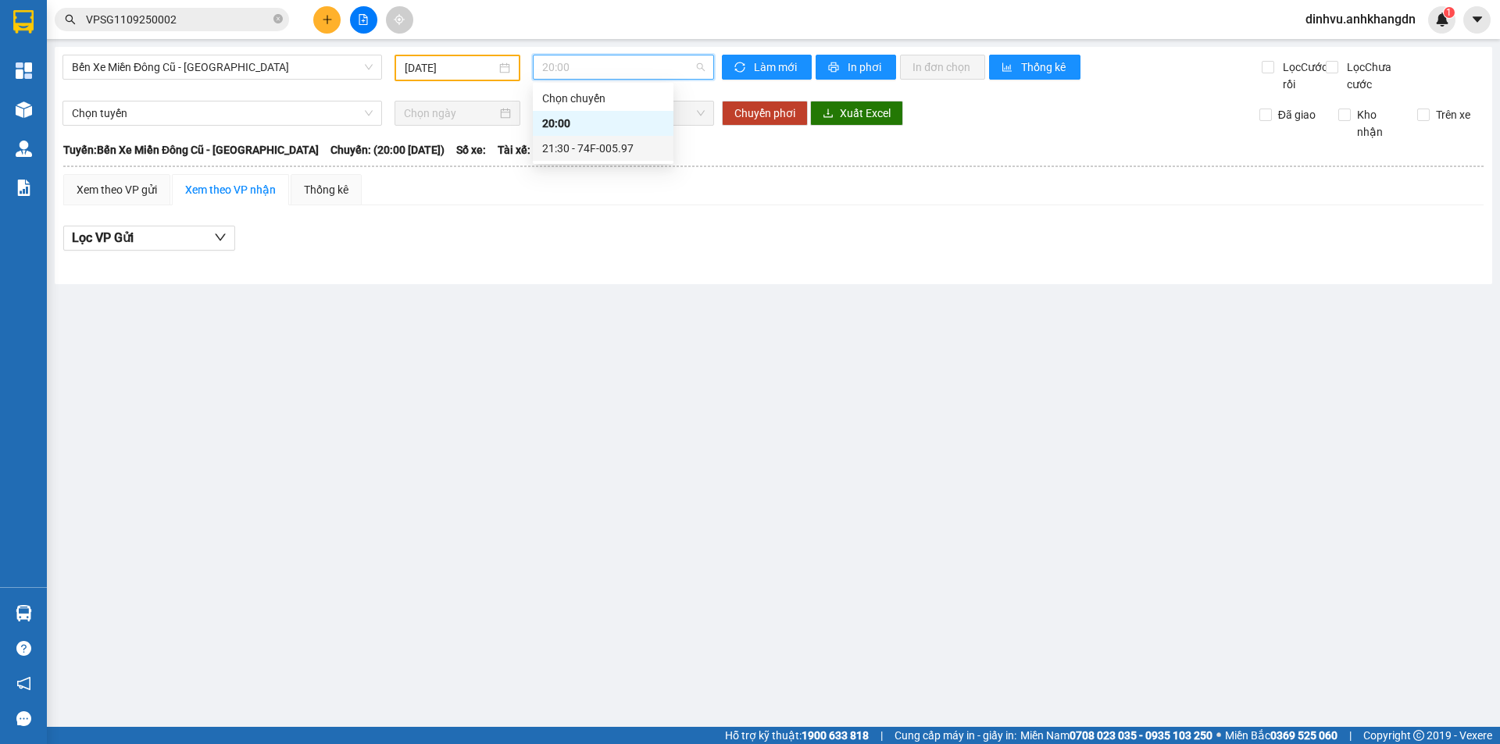
drag, startPoint x: 587, startPoint y: 148, endPoint x: 647, endPoint y: 137, distance: 61.9
click at [588, 148] on div "21:30 - 74F-005.97" at bounding box center [603, 148] width 122 height 17
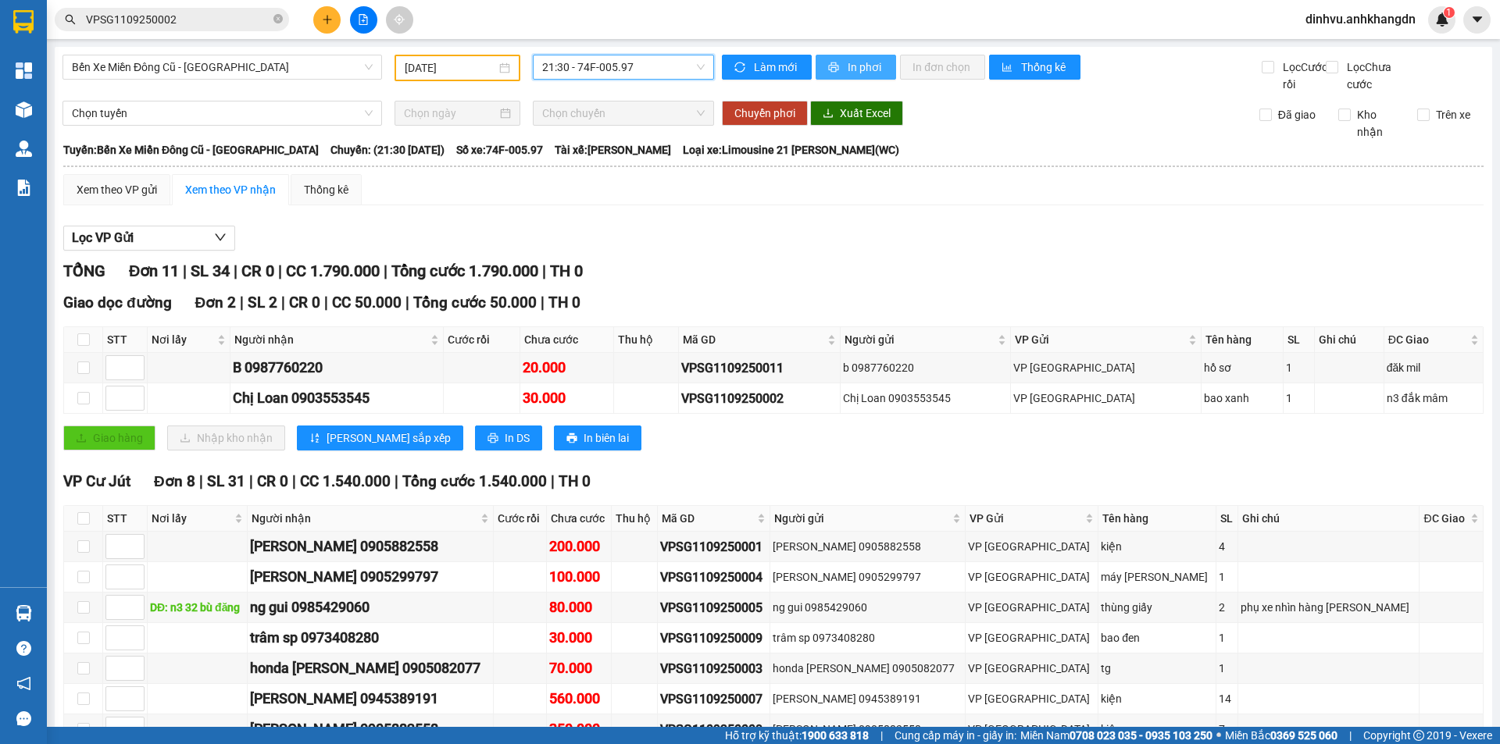
click at [831, 70] on icon "printer" at bounding box center [834, 67] width 10 height 10
